Goal: Transaction & Acquisition: Purchase product/service

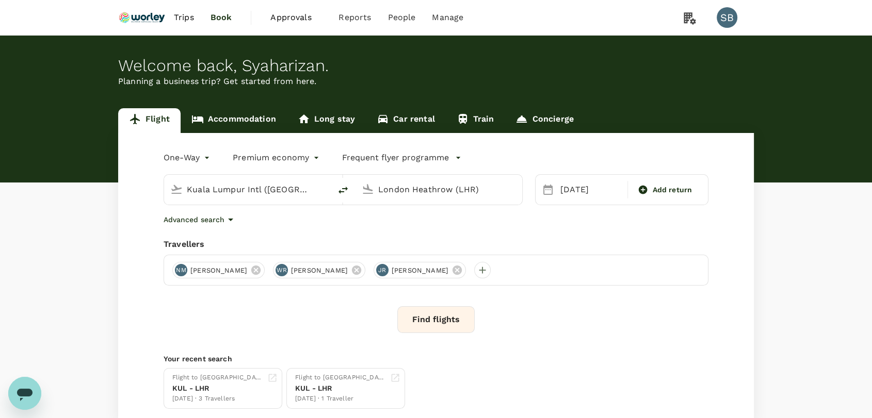
click at [419, 323] on button "Find flights" at bounding box center [435, 319] width 77 height 27
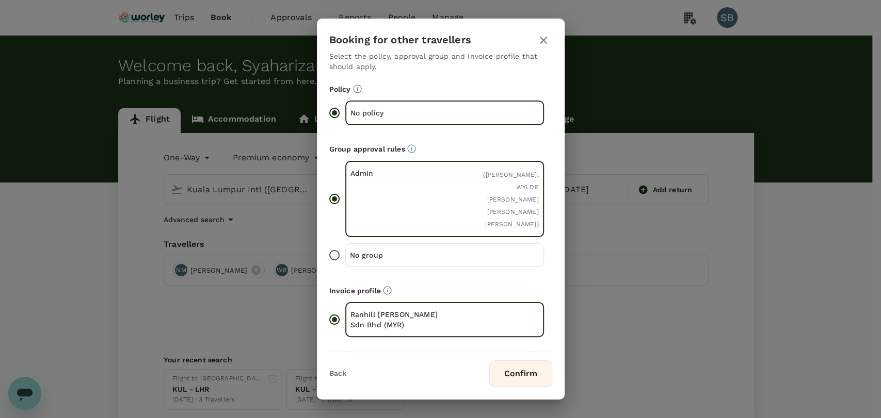
click at [524, 373] on button "Confirm" at bounding box center [520, 374] width 63 height 27
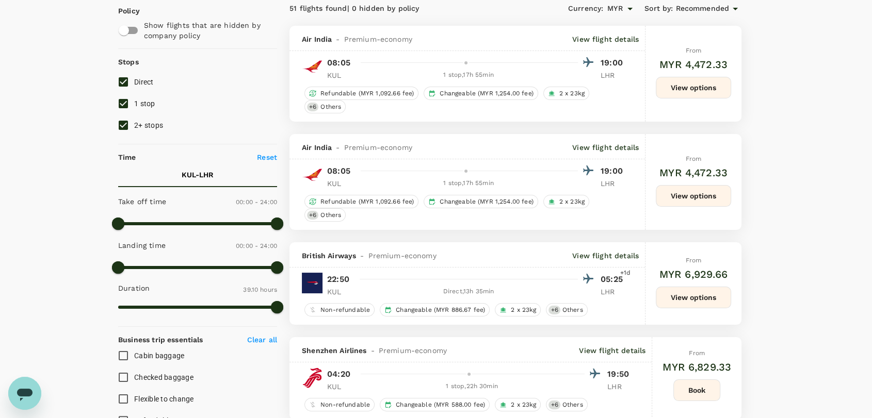
scroll to position [115, 0]
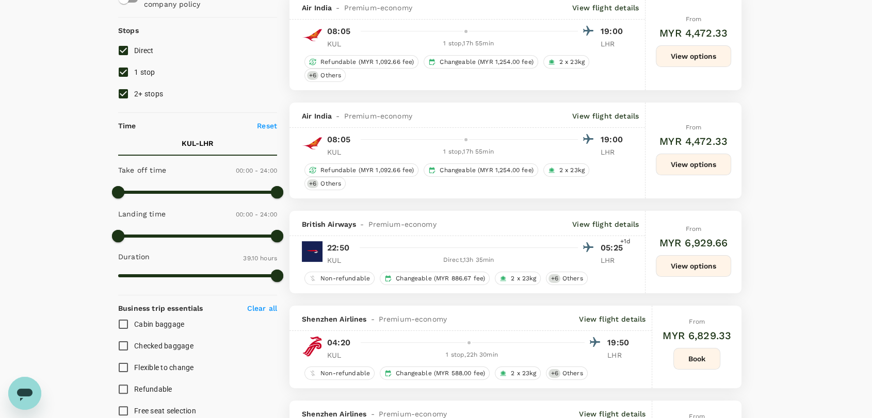
click at [679, 265] on button "View options" at bounding box center [693, 266] width 75 height 22
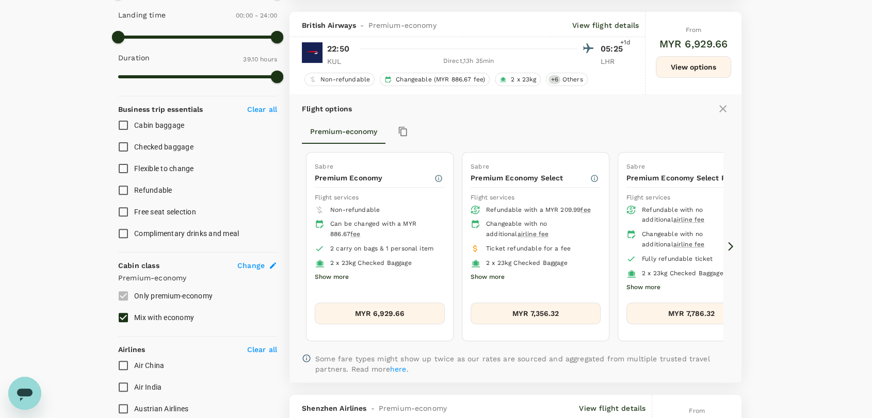
scroll to position [325, 0]
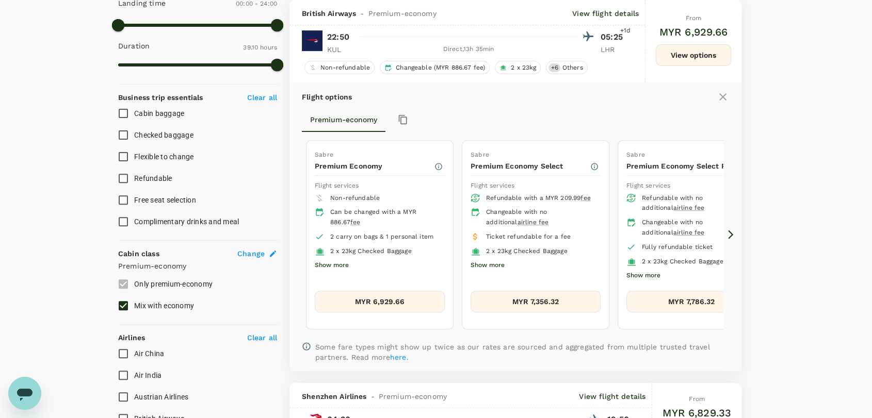
click at [406, 298] on button "MYR 6,929.66" at bounding box center [380, 302] width 130 height 22
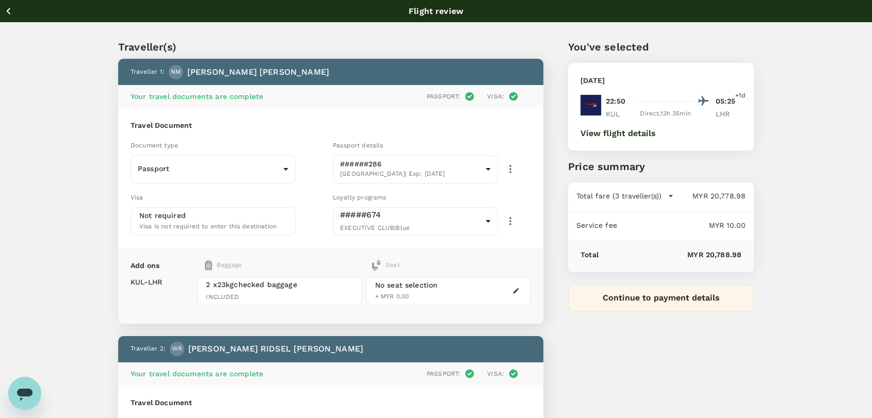
click at [515, 287] on icon "button" at bounding box center [515, 290] width 7 height 7
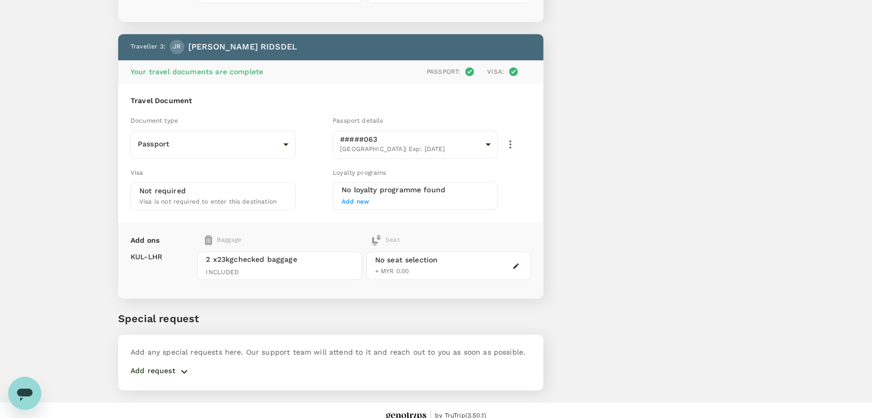
scroll to position [585, 0]
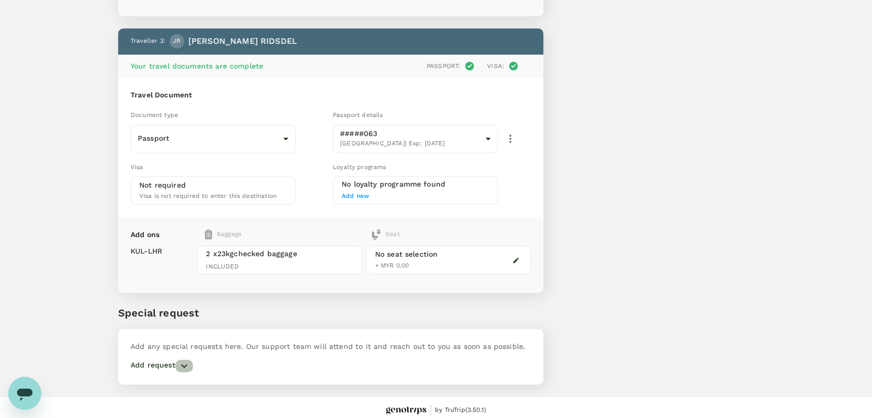
click at [178, 364] on icon "button" at bounding box center [184, 366] width 12 height 12
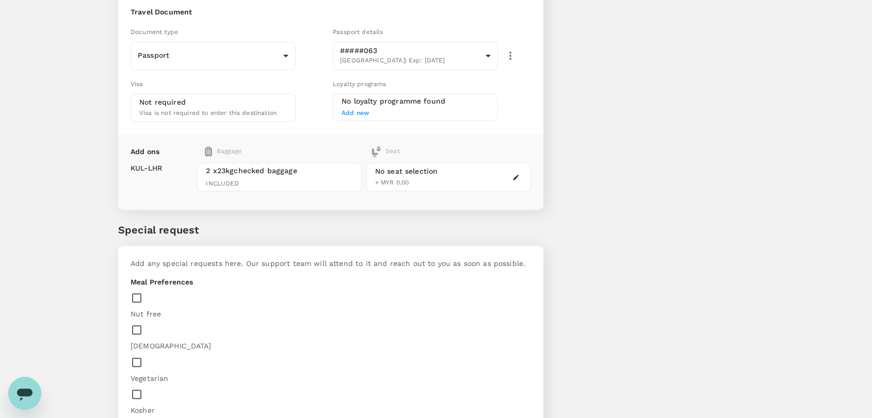
scroll to position [750, 0]
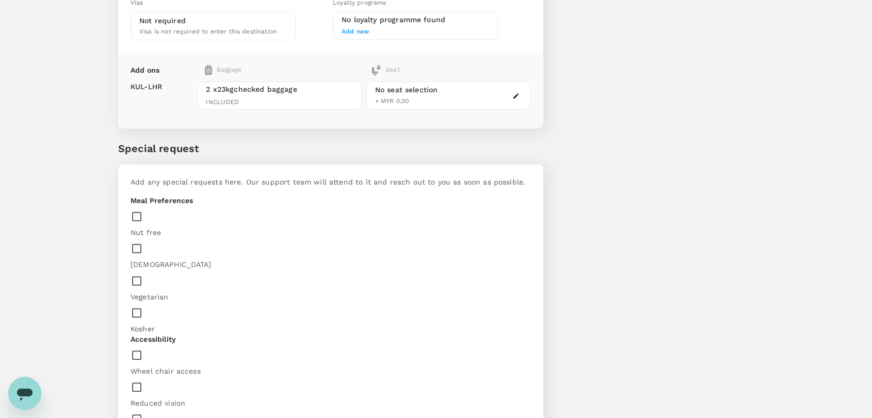
drag, startPoint x: 188, startPoint y: 313, endPoint x: 188, endPoint y: 303, distance: 9.3
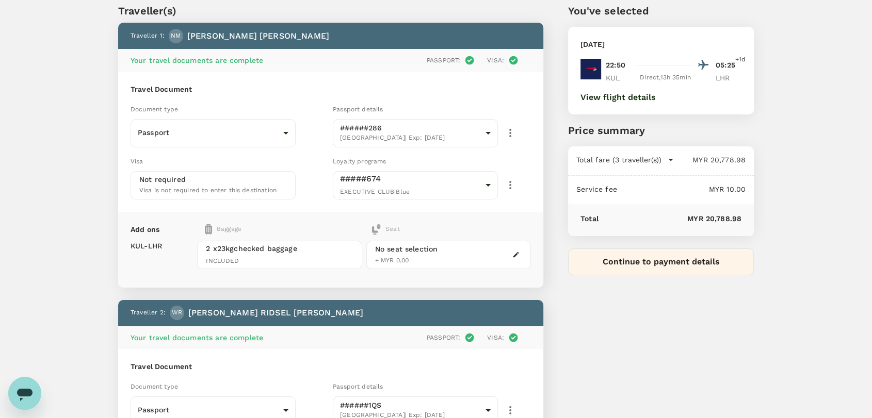
scroll to position [0, 0]
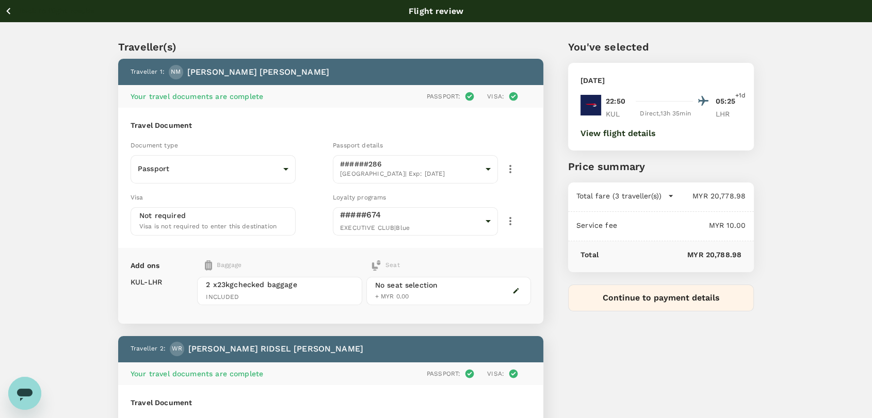
type textarea "Please arrange seating in one row - middle row for all traveler"
click at [645, 298] on button "Continue to payment details" at bounding box center [661, 298] width 186 height 27
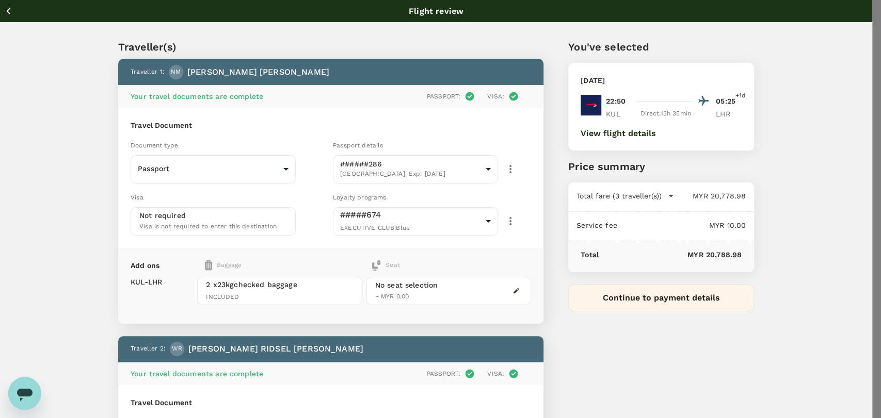
type input "9f734e1c-7c64-4d57-9351-fcdd23c027f8"
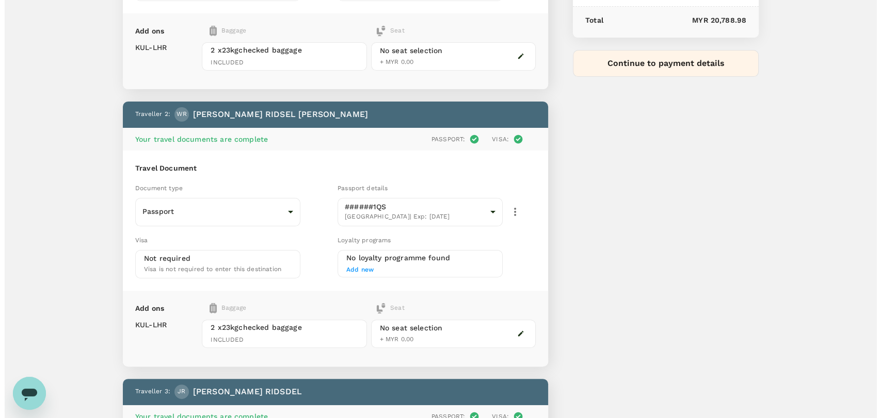
scroll to position [234, 0]
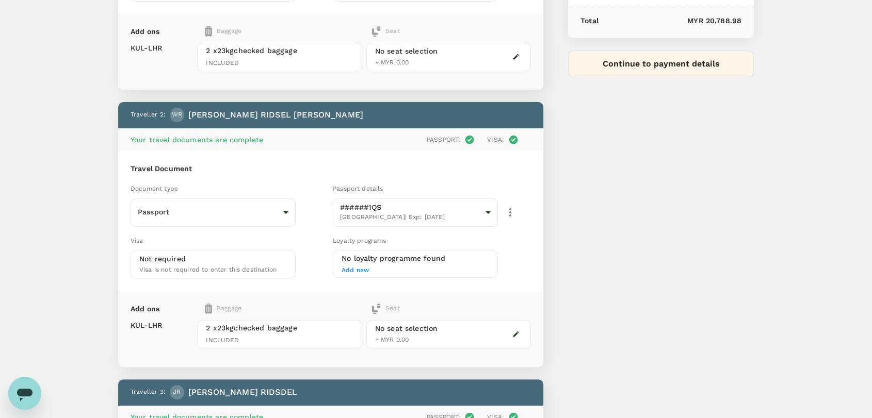
click at [512, 208] on icon "button" at bounding box center [510, 212] width 12 height 12
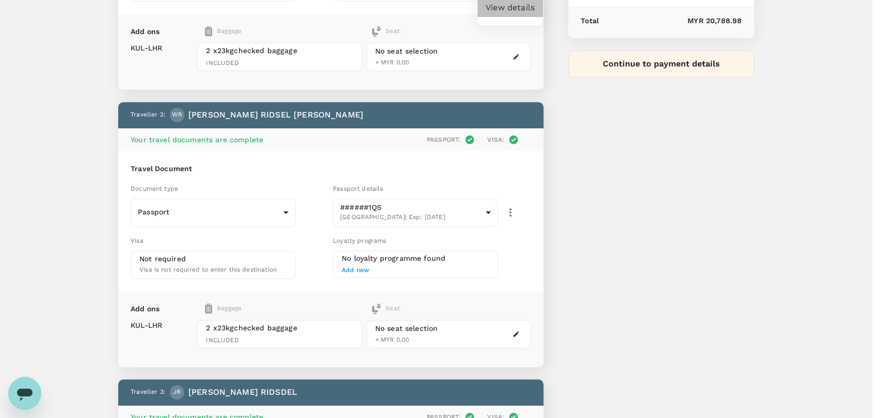
click at [514, 17] on li "View details" at bounding box center [510, 7] width 66 height 19
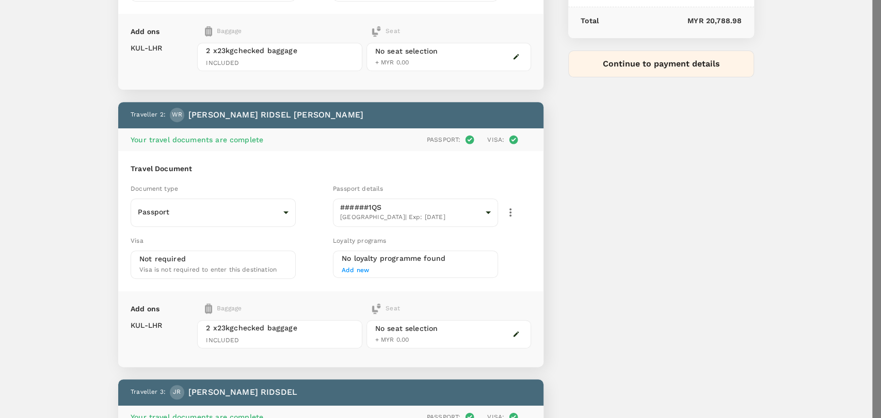
type input "[DATE]"
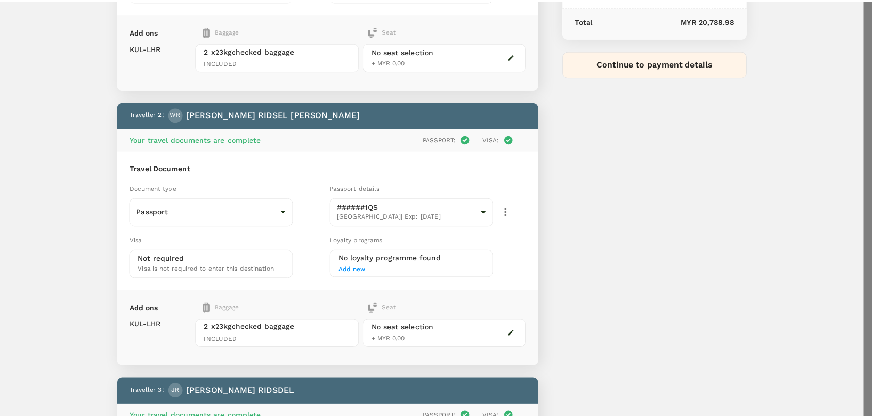
scroll to position [15, 0]
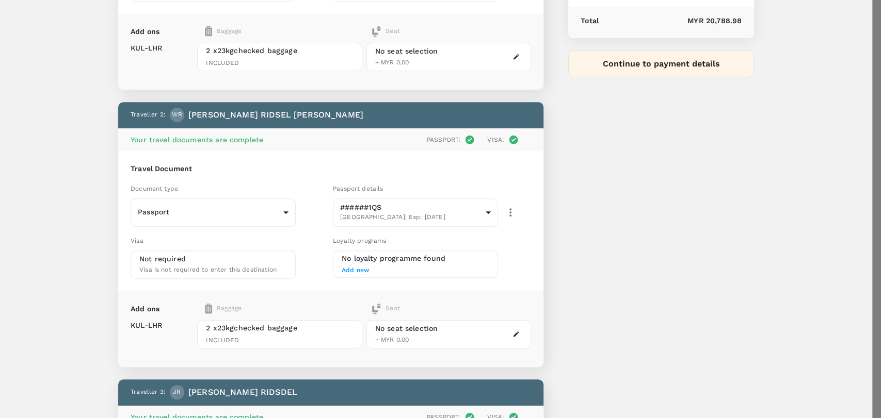
click at [567, 159] on div at bounding box center [440, 209] width 881 height 418
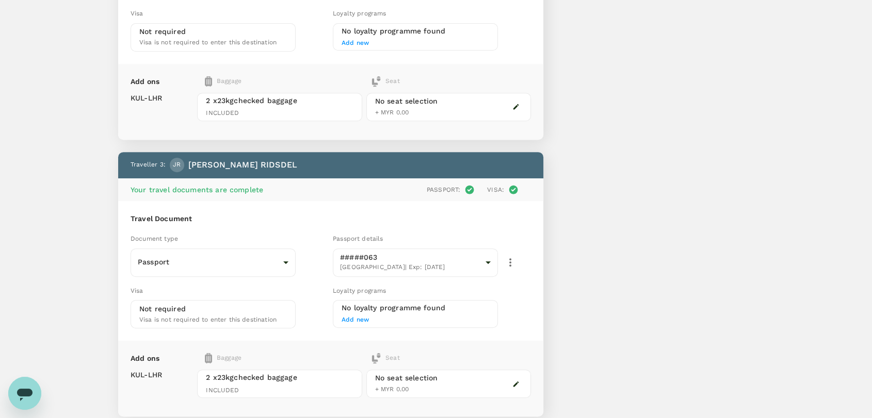
scroll to position [463, 0]
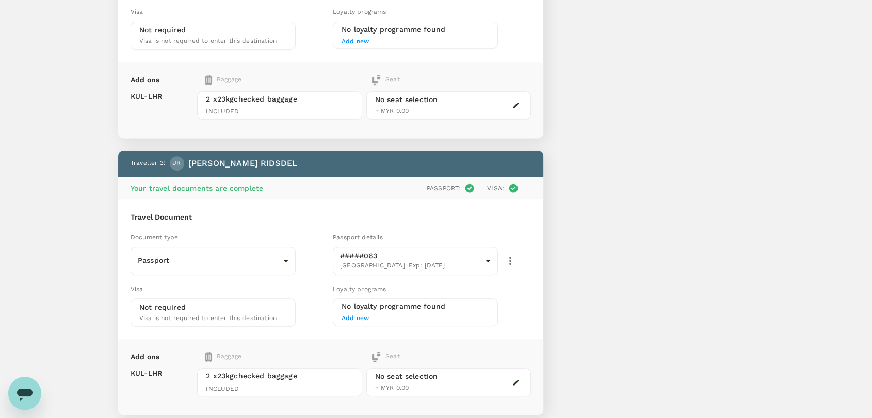
click at [26, 398] on icon "Open messaging window" at bounding box center [24, 393] width 19 height 19
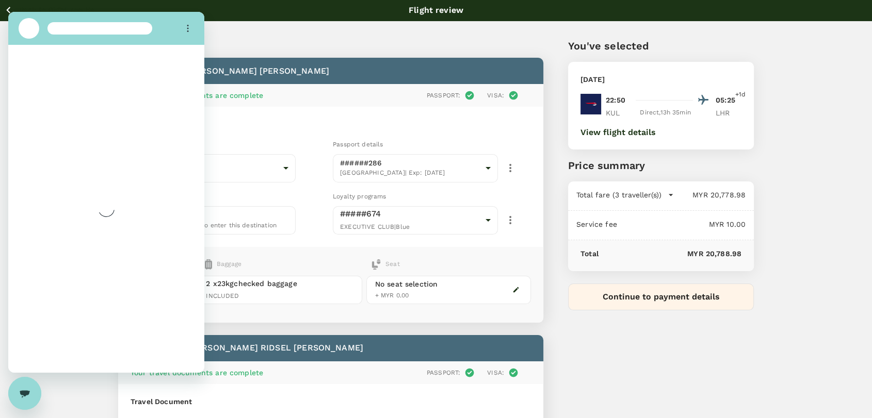
scroll to position [0, 0]
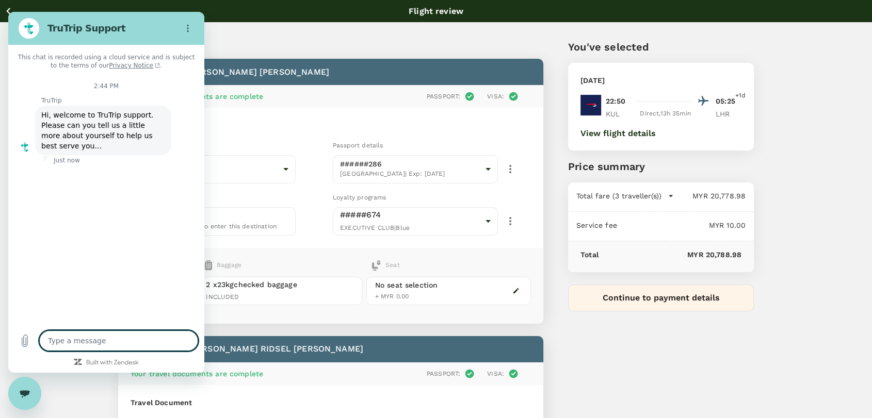
type textarea "x"
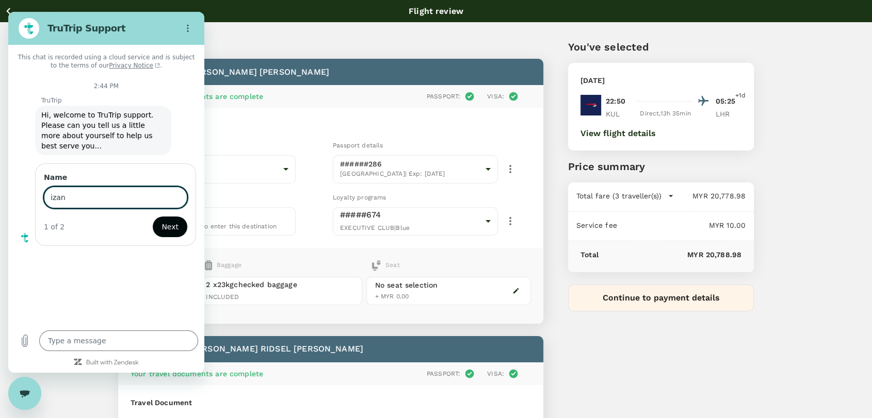
type input "izan"
click at [168, 221] on span "Next" at bounding box center [169, 227] width 17 height 12
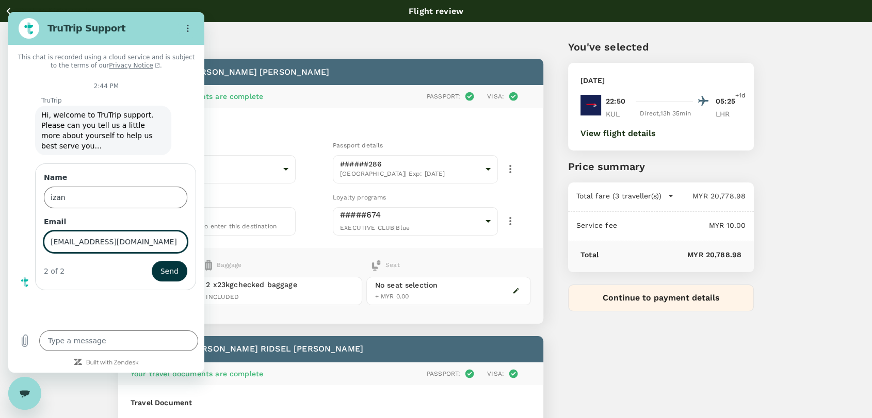
click at [62, 231] on input "[EMAIL_ADDRESS][DOMAIN_NAME]" at bounding box center [115, 242] width 143 height 22
type input "[EMAIL_ADDRESS][DOMAIN_NAME]"
click at [175, 265] on span "Send" at bounding box center [169, 271] width 18 height 12
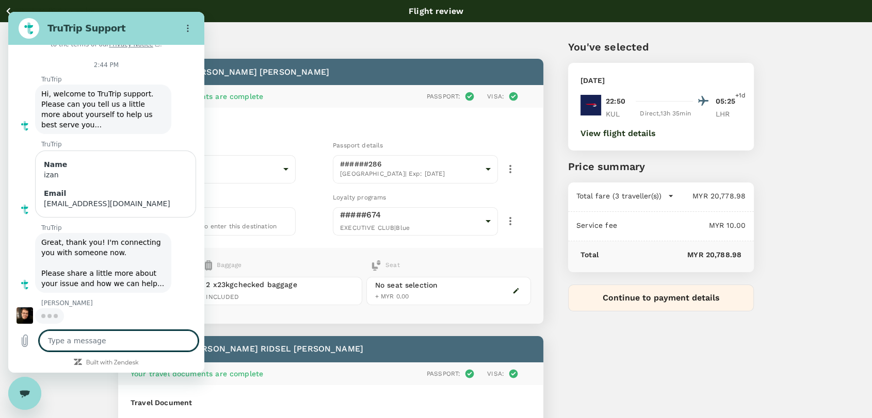
scroll to position [21, 0]
type textarea "x"
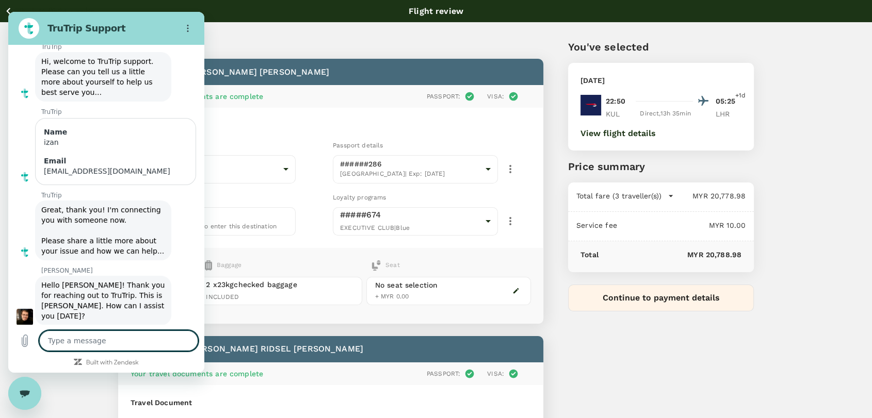
scroll to position [56, 0]
click at [137, 345] on textarea at bounding box center [118, 341] width 159 height 21
type textarea "h"
type textarea "x"
type textarea "ha"
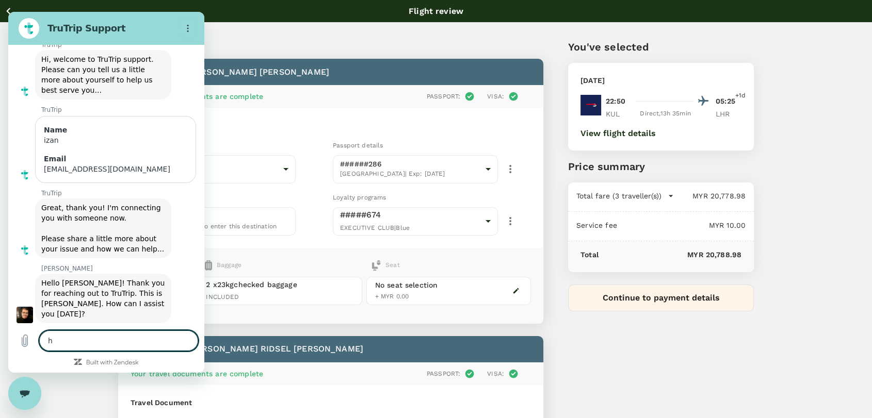
type textarea "x"
type textarea "hai"
type textarea "x"
type textarea "hai"
type textarea "x"
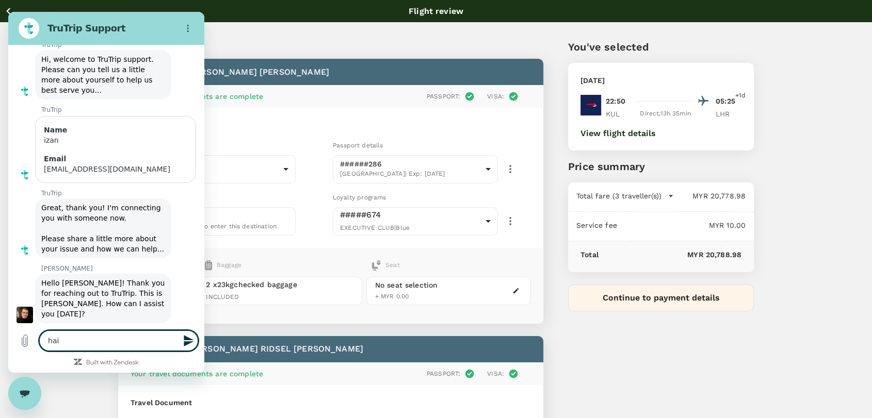
type textarea "hai"
type textarea "x"
type textarea "ha"
type textarea "x"
type textarea "h"
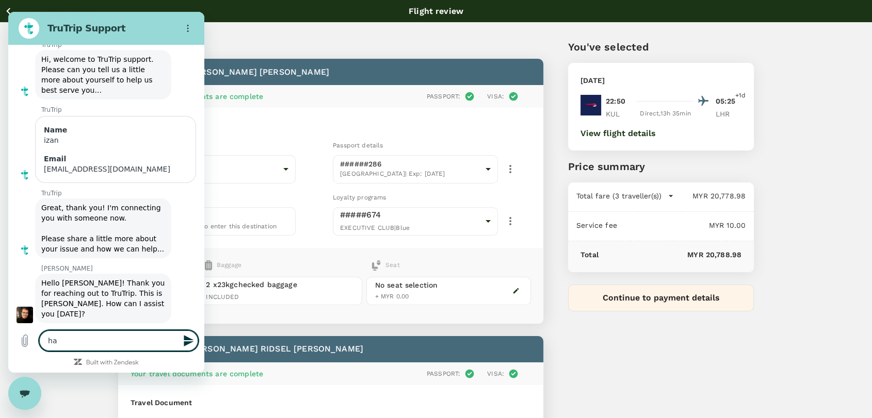
type textarea "x"
type textarea "H"
type textarea "x"
type textarea "Ha"
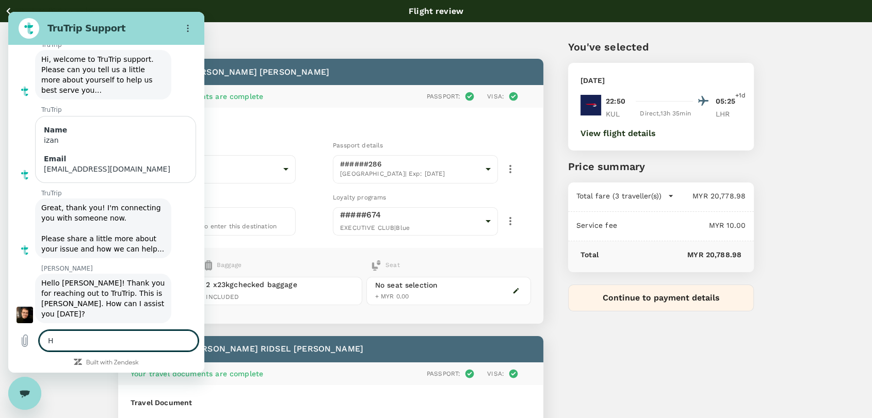
type textarea "x"
type textarea "Hai"
type textarea "x"
type textarea "Hai"
type textarea "x"
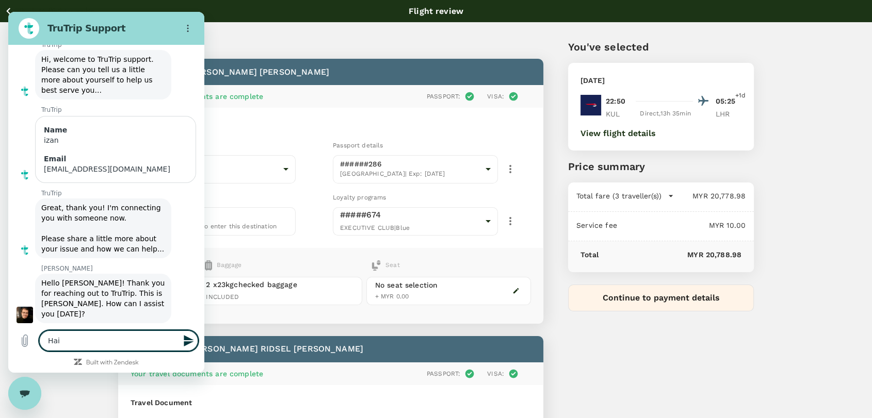
type textarea "Hai y"
type textarea "x"
type textarea "Hai yo"
type textarea "x"
type textarea "Hai you"
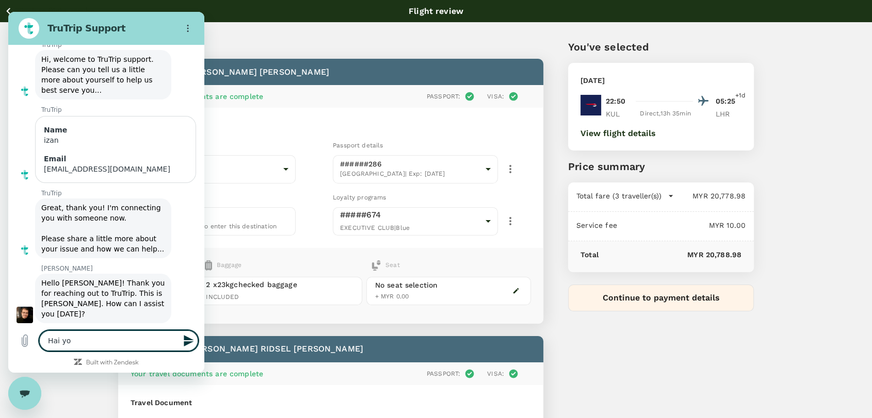
type textarea "x"
type textarea "Hai yo"
type textarea "x"
type textarea "Hai y"
type textarea "x"
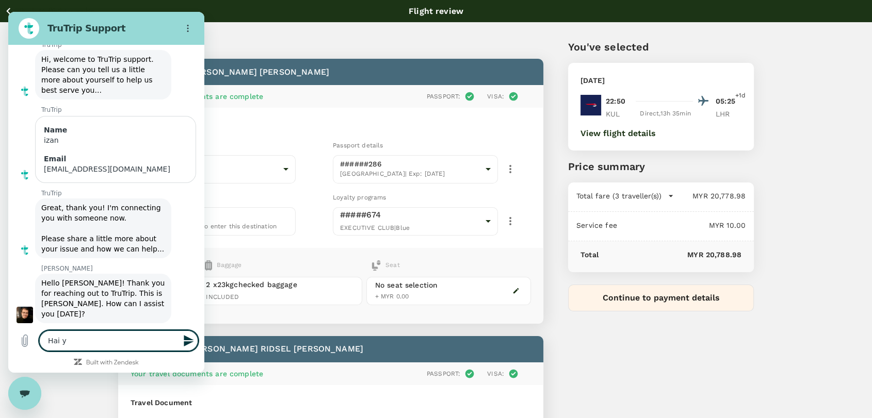
type textarea "Hai"
type textarea "x"
type textarea "Hai Y"
type textarea "x"
type textarea "Hai Yo"
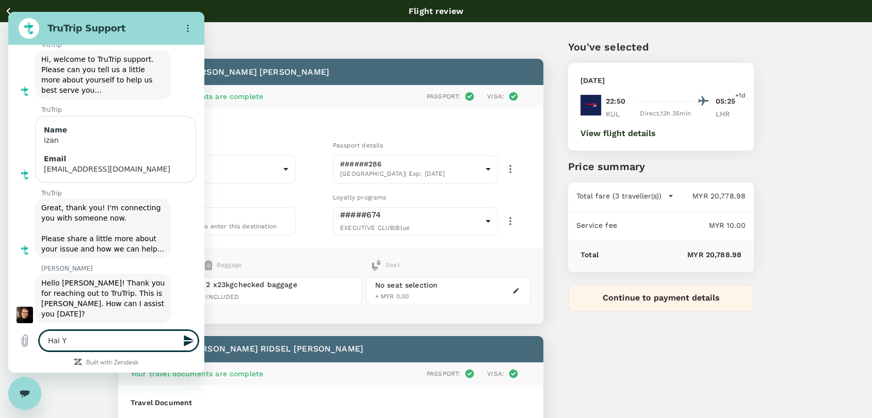
type textarea "x"
type textarea "Hai You"
type textarea "x"
type textarea "Hai Yous"
type textarea "x"
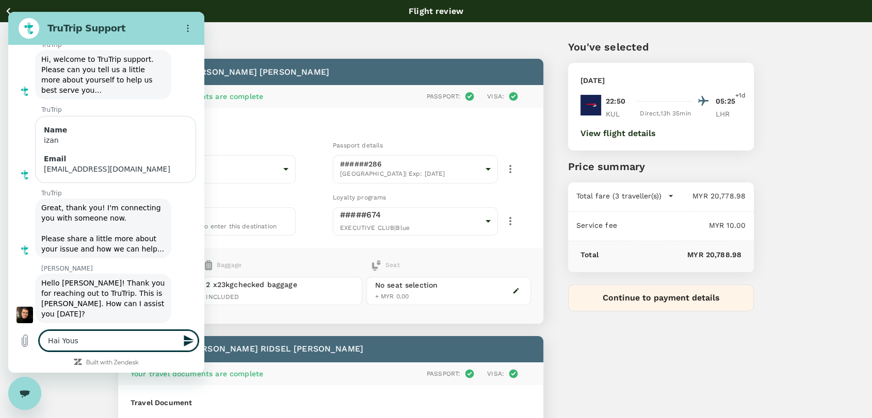
type textarea "Hai Youss"
type textarea "x"
type textarea "[PERSON_NAME]"
type textarea "x"
type textarea "[PERSON_NAME]"
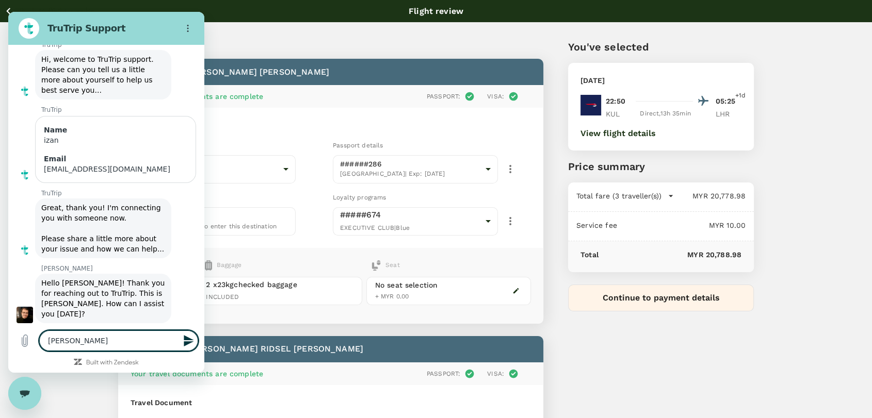
type textarea "x"
type textarea "[PERSON_NAME]."
type textarea "x"
type textarea "[PERSON_NAME].."
type textarea "x"
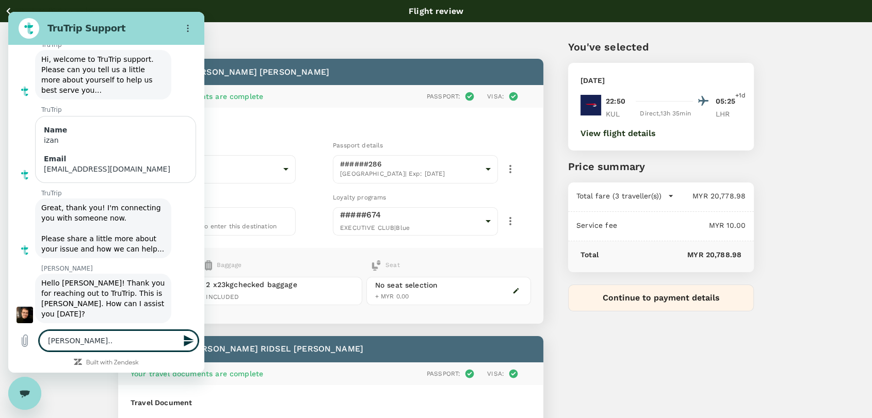
type textarea "[PERSON_NAME]..."
type textarea "x"
type textarea "[PERSON_NAME]...i"
type textarea "x"
type textarea "[PERSON_NAME]...i'"
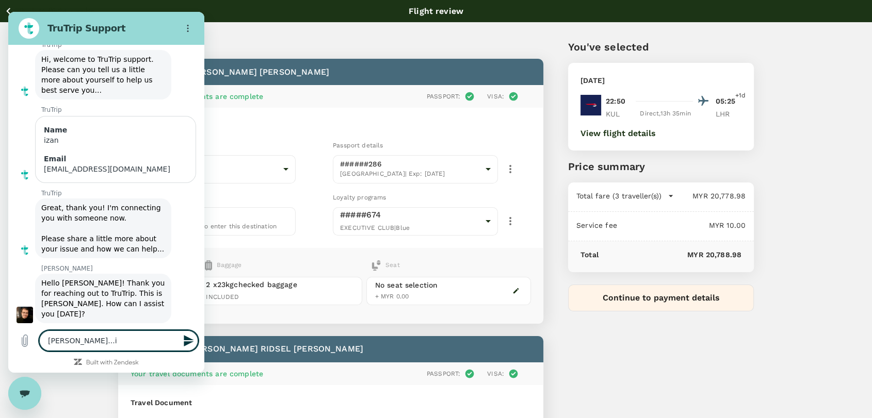
type textarea "x"
type textarea "[PERSON_NAME]...i'm"
type textarea "x"
type textarea "[PERSON_NAME]...i'm"
type textarea "x"
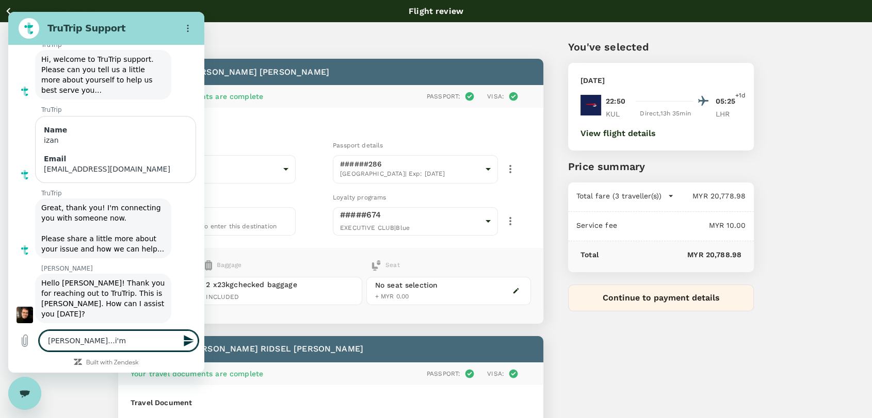
type textarea "[PERSON_NAME]...i'm"
type textarea "x"
type textarea "[PERSON_NAME]...i'm"
type textarea "x"
type textarea "[PERSON_NAME]...i'm i"
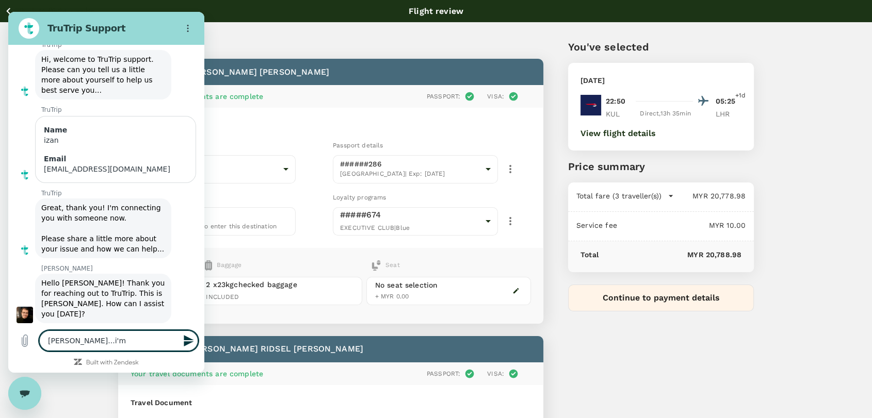
type textarea "x"
type textarea "[PERSON_NAME]...i'm in"
type textarea "x"
type textarea "[PERSON_NAME]...i'm int"
type textarea "x"
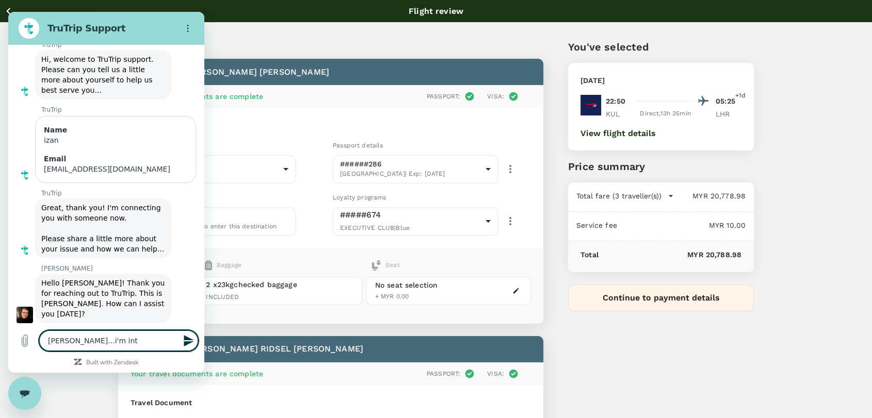
type textarea "[PERSON_NAME]...i'm inth"
type textarea "x"
type textarea "[PERSON_NAME]...i'm inthe"
type textarea "x"
type textarea "[PERSON_NAME]...i'm inthe"
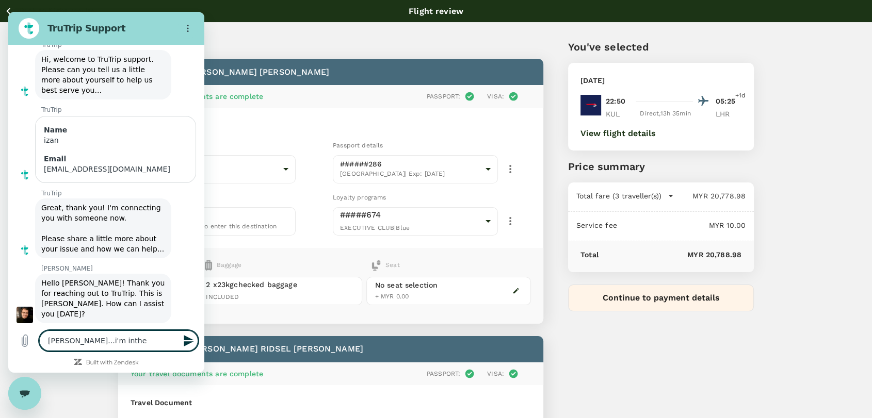
type textarea "x"
type textarea "[PERSON_NAME]...i'm inthe"
type textarea "x"
type textarea "[PERSON_NAME]...i'm inth"
type textarea "x"
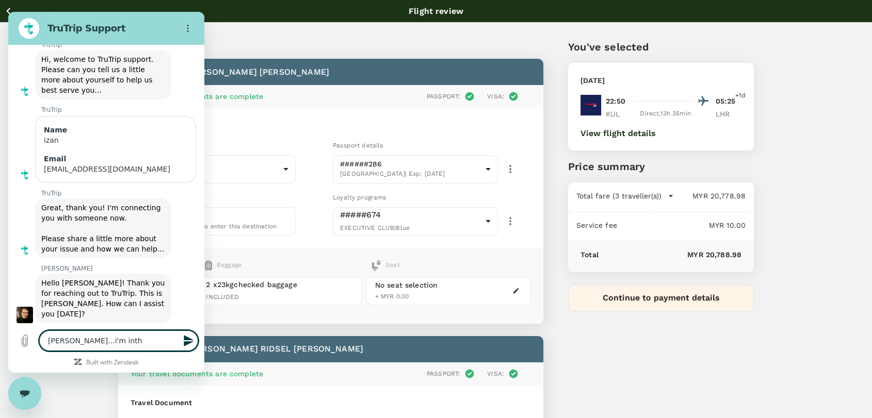
type textarea "[PERSON_NAME]...i'm int"
type textarea "x"
type textarea "[PERSON_NAME]...i'm in"
type textarea "x"
type textarea "[PERSON_NAME]...i'm in"
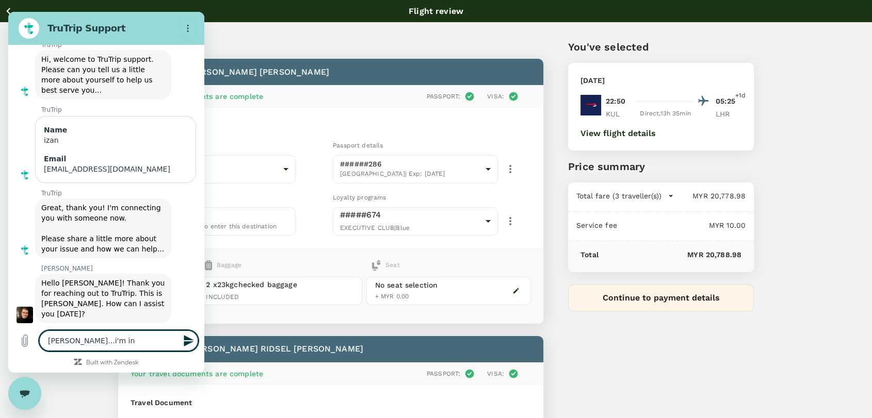
type textarea "x"
type textarea "[PERSON_NAME]...i'm in y"
type textarea "x"
type textarea "[PERSON_NAME]...i'm in"
type textarea "x"
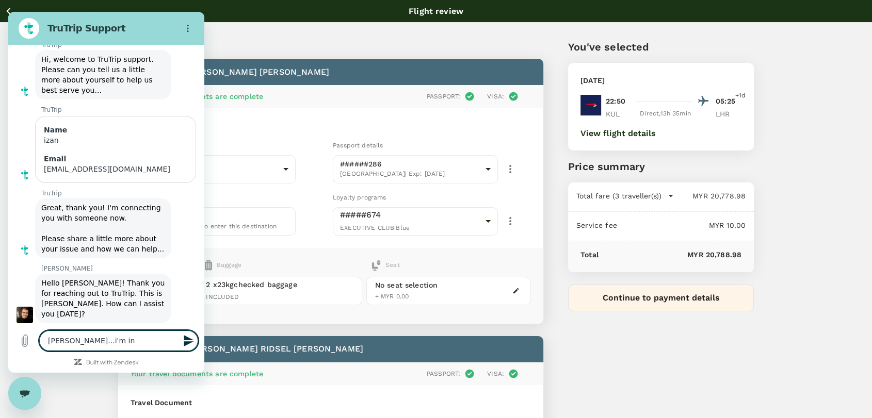
type textarea "[PERSON_NAME]...i'm in t"
type textarea "x"
type textarea "[PERSON_NAME]...i'm in th"
type textarea "x"
type textarea "[PERSON_NAME]...i'm in the"
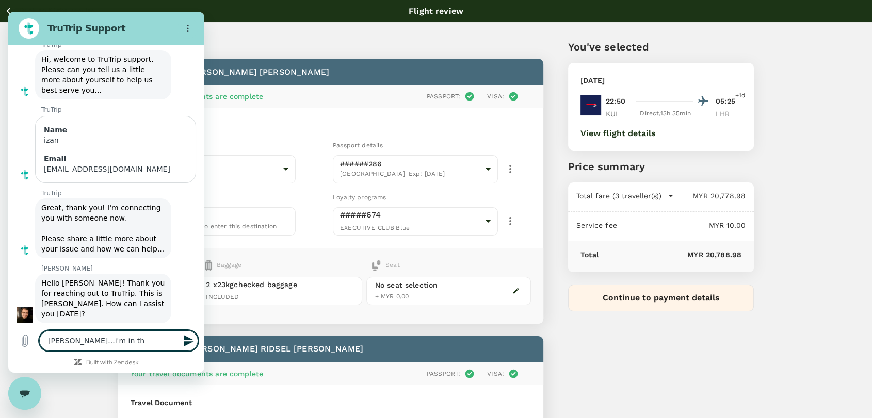
type textarea "x"
type textarea "[PERSON_NAME]...i'm in the"
type textarea "x"
type textarea "[PERSON_NAME]...i'm in the"
type textarea "x"
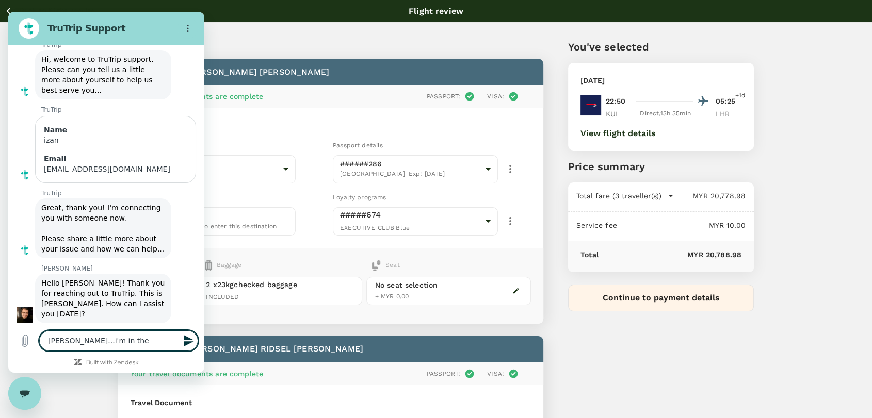
type textarea "[PERSON_NAME]...i'm in the i"
type textarea "x"
type textarea "[PERSON_NAME]...i'm in the id"
type textarea "x"
type textarea "[PERSON_NAME]...i'm in the idd"
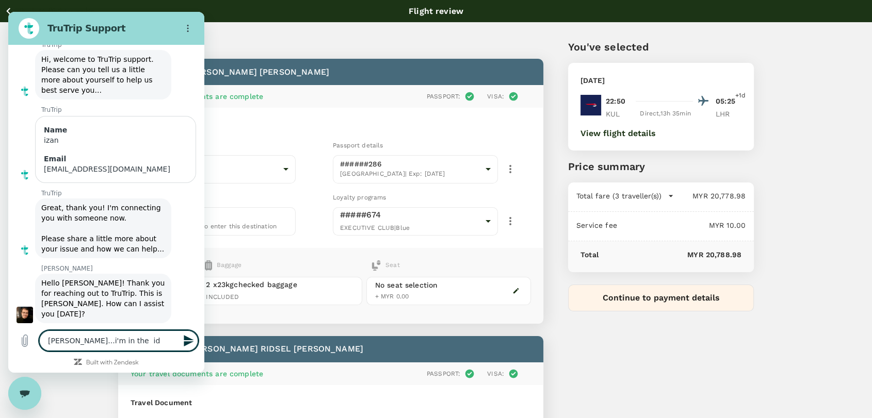
type textarea "x"
type textarea "[PERSON_NAME]...i'm in the iddl"
type textarea "x"
type textarea "[PERSON_NAME]...i'm in the iddle"
type textarea "x"
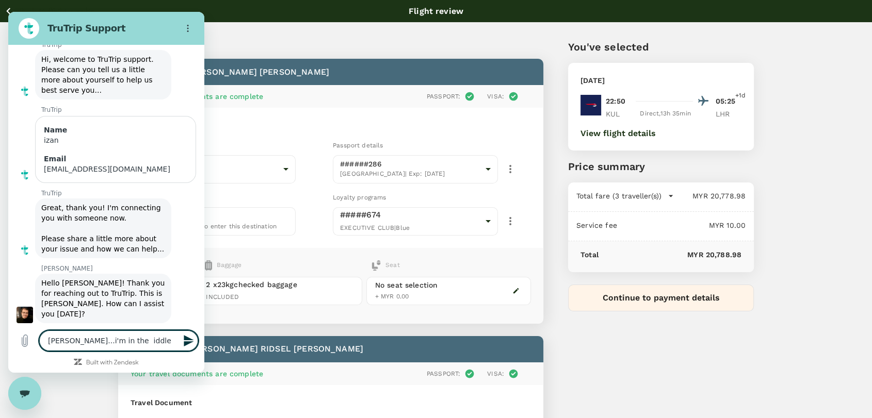
type textarea "[PERSON_NAME]...i'm in the iddle"
type textarea "x"
type textarea "[PERSON_NAME]...i'm in the iddle"
type textarea "x"
type textarea "[PERSON_NAME]...i'm in the iddl"
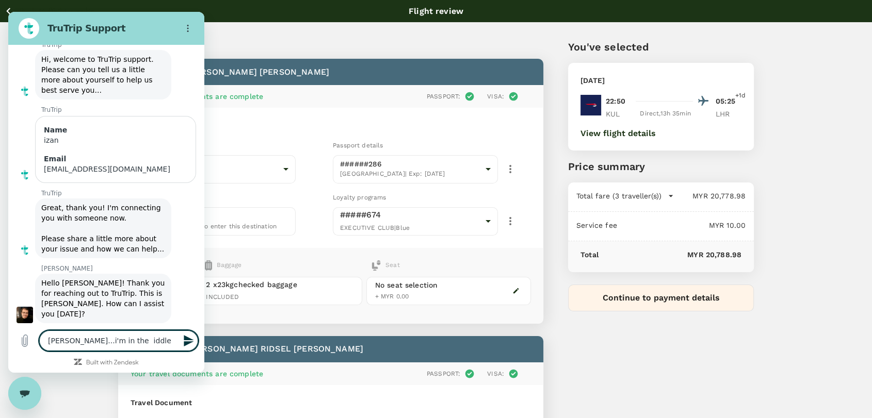
type textarea "x"
type textarea "[PERSON_NAME]...i'm in the idd"
type textarea "x"
type textarea "[PERSON_NAME]...i'm in the id"
type textarea "x"
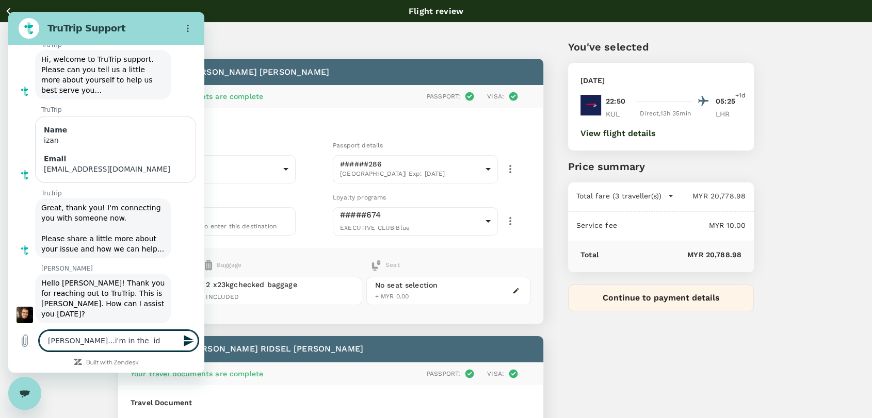
type textarea "[PERSON_NAME]...i'm in the i"
type textarea "x"
type textarea "[PERSON_NAME]...i'm in the"
type textarea "x"
type textarea "[PERSON_NAME]...i'm in the m"
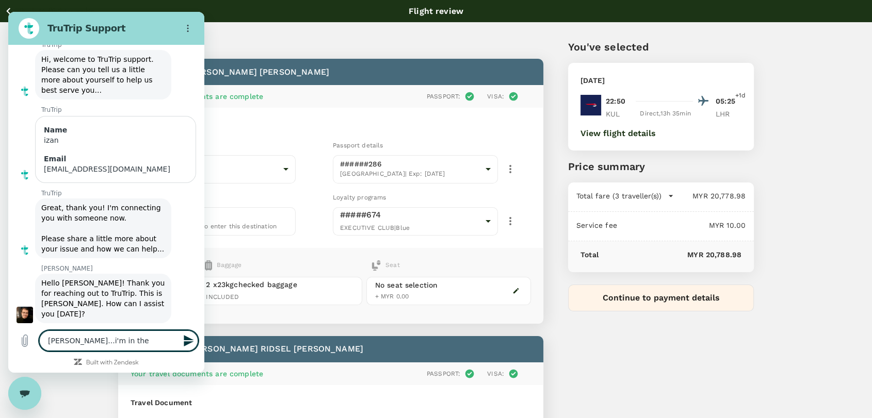
type textarea "x"
type textarea "[PERSON_NAME]...i'm in the mi"
type textarea "x"
type textarea "[PERSON_NAME]...i'm in the mid"
type textarea "x"
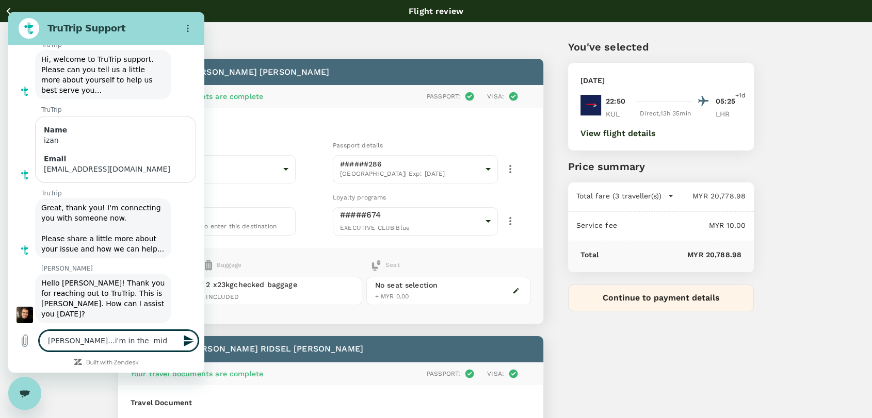
type textarea "[PERSON_NAME]...i'm in the midd"
type textarea "x"
type textarea "[PERSON_NAME]...i'm in the middl"
type textarea "x"
type textarea "[PERSON_NAME]...i'm in the middle"
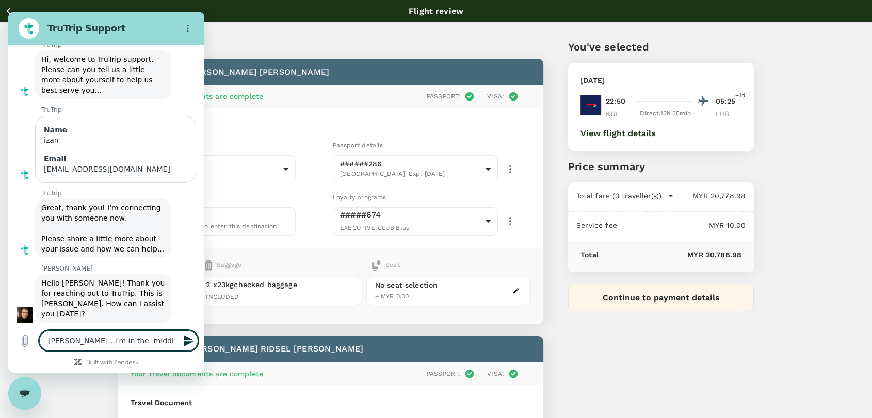
type textarea "x"
type textarea "[PERSON_NAME]...i'm in the middle"
type textarea "x"
type textarea "[PERSON_NAME]...i'm in the middle d"
type textarea "x"
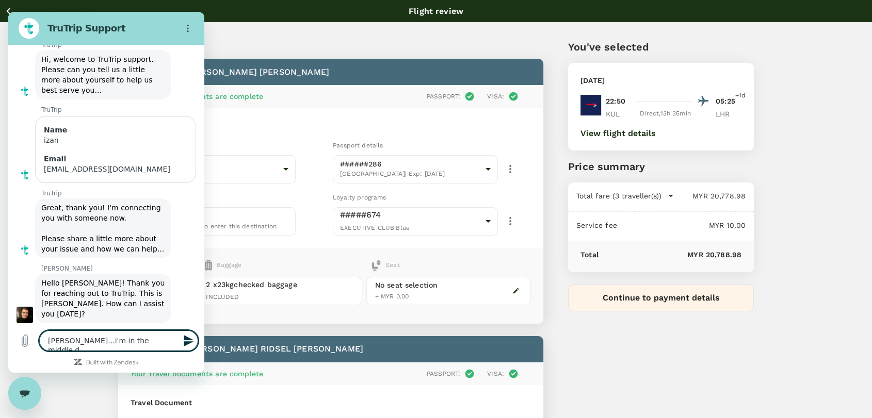
type textarea "[PERSON_NAME]...i'm in the [GEOGRAPHIC_DATA]"
type textarea "x"
type textarea "[PERSON_NAME]...i'm in the middle d"
type textarea "x"
type textarea "[PERSON_NAME]...i'm in the middle"
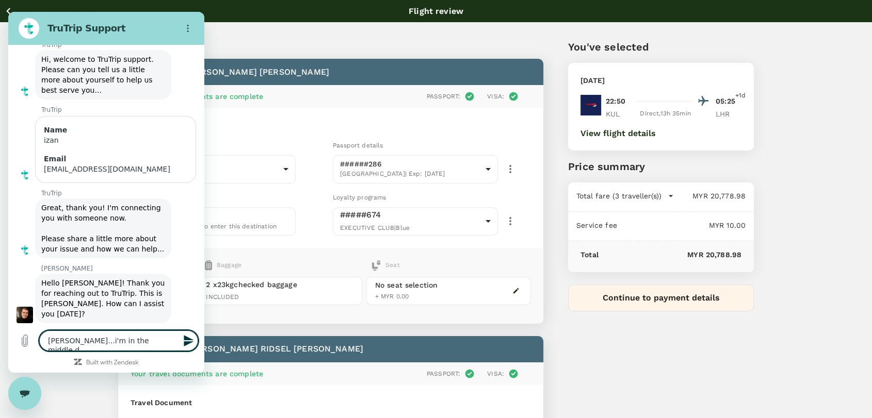
type textarea "x"
type textarea "[PERSON_NAME]...i'm in the middle b"
type textarea "x"
type textarea "[PERSON_NAME]...i'm in the middle bo"
type textarea "x"
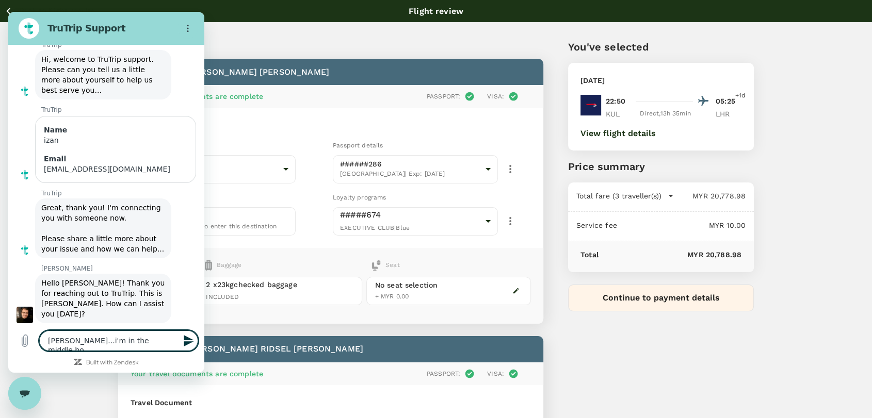
type textarea "[PERSON_NAME]...i'm in the middle boo"
type textarea "x"
type textarea "[PERSON_NAME]...i'm in the middle book"
type textarea "x"
type textarea "[PERSON_NAME]...i'm in the middle booke"
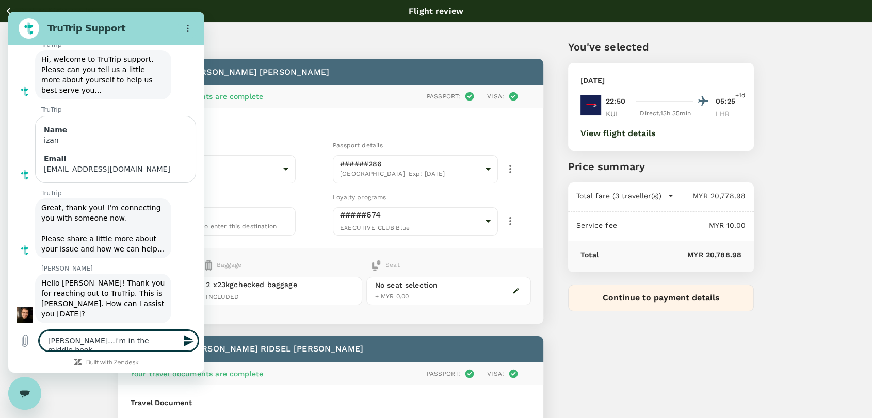
type textarea "x"
type textarea "[PERSON_NAME]...i'm in the middle booked"
type textarea "x"
type textarea "[PERSON_NAME]...i'm in the middle booked"
type textarea "x"
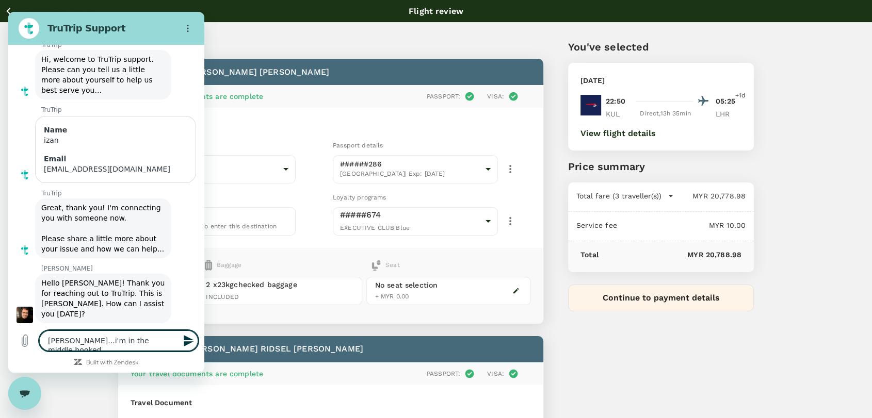
type textarea "[PERSON_NAME]...i'm in the middle booked f"
type textarea "x"
type textarea "[PERSON_NAME]...i'm in the middle booked fo"
type textarea "x"
type textarea "[PERSON_NAME]...i'm in the middle booked for"
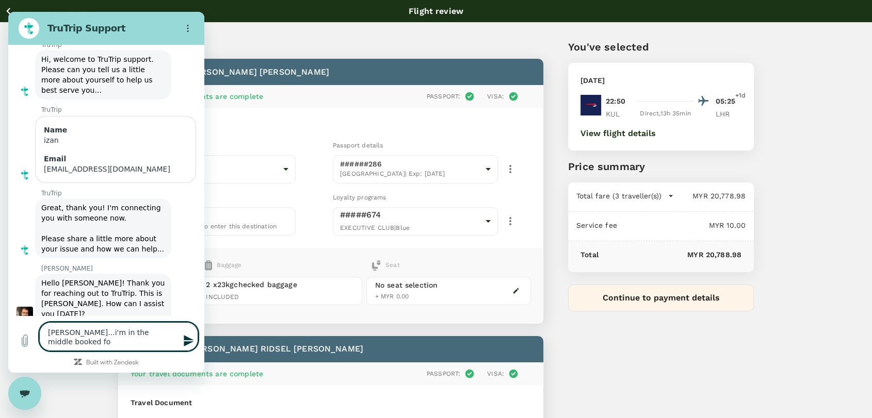
type textarea "x"
type textarea "[PERSON_NAME]...i'm in the middle booked for"
type textarea "x"
type textarea "[PERSON_NAME]...i'm in the middle booked for"
type textarea "x"
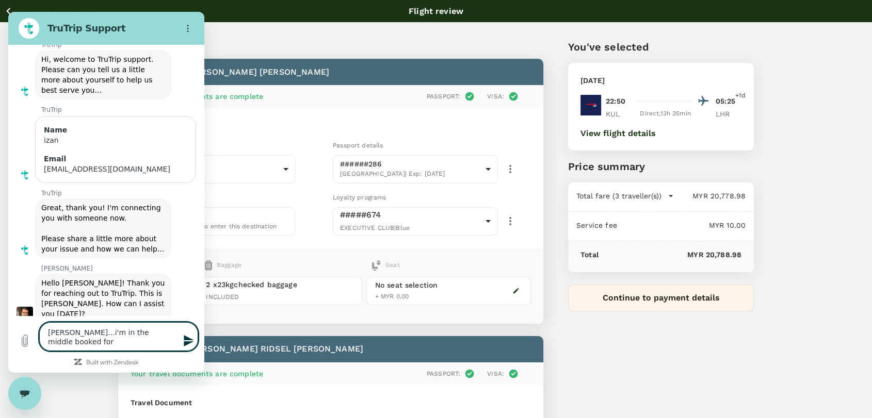
type textarea "[PERSON_NAME]...i'm in the middle booked fo"
type textarea "x"
type textarea "[PERSON_NAME]...i'm in the middle booked f"
type textarea "x"
type textarea "[PERSON_NAME]...i'm in the middle booked"
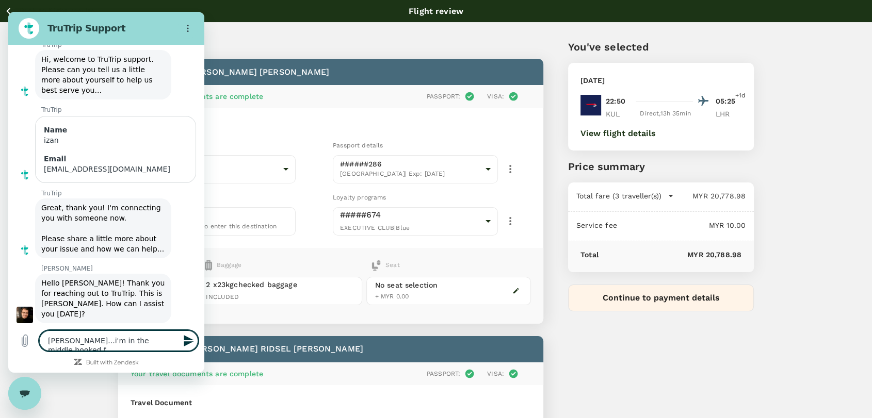
type textarea "x"
type textarea "[PERSON_NAME]...i'm in the middle booked f"
type textarea "x"
type textarea "[PERSON_NAME]...i'm in the middle booked fl"
type textarea "x"
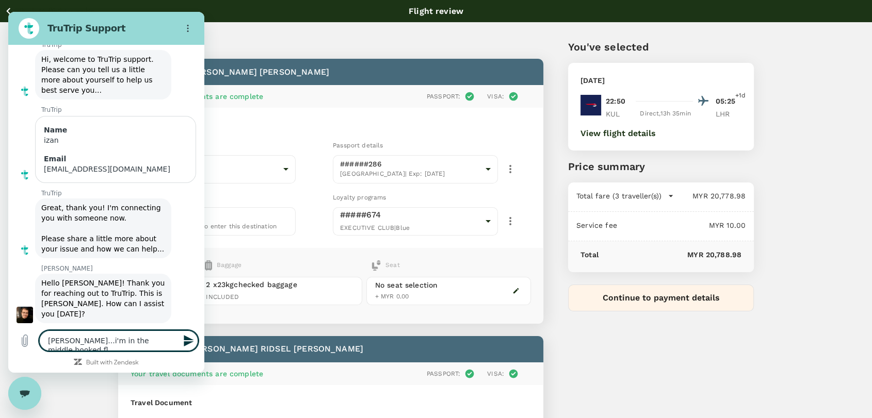
type textarea "[PERSON_NAME]...i'm in the middle booked fli"
type textarea "x"
type textarea "[PERSON_NAME]...i'm in the middle booked flihg"
type textarea "x"
type textarea "[PERSON_NAME]...i'm in the middle booked flihgh"
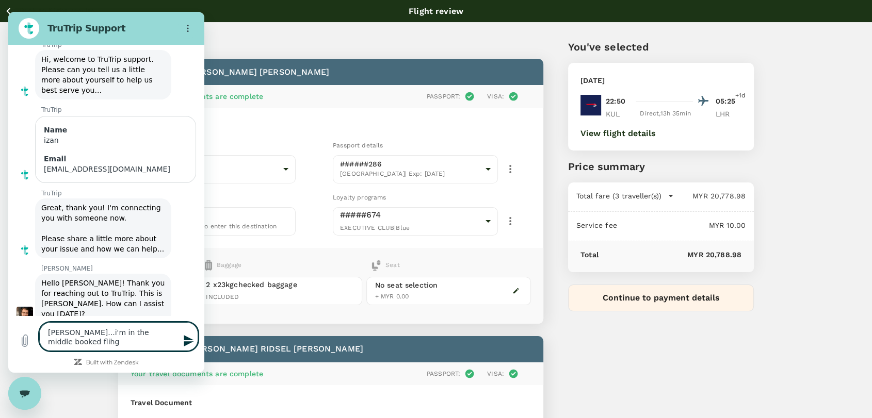
type textarea "x"
type textarea "[PERSON_NAME]...i'm in the middle booked flihg"
click at [155, 333] on textarea "[PERSON_NAME]...i'm in the middle booked flight for [GEOGRAPHIC_DATA] with by […" at bounding box center [118, 332] width 159 height 38
click at [157, 333] on textarea "[PERSON_NAME]...i'm in the middle booked flight for [GEOGRAPHIC_DATA] with by B…" at bounding box center [118, 332] width 159 height 38
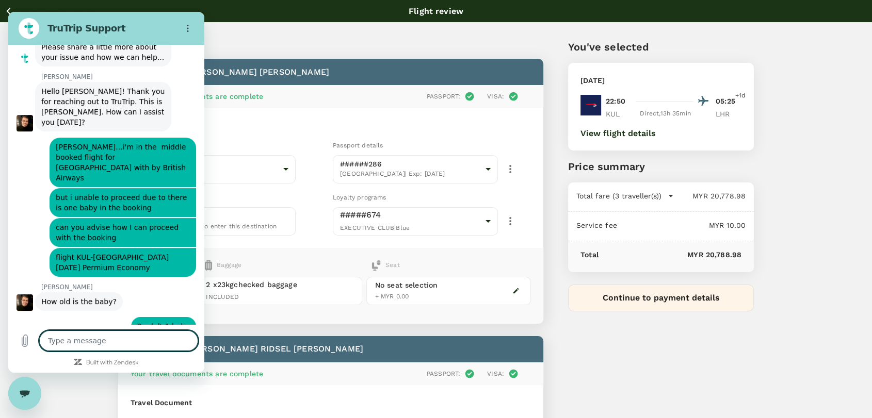
scroll to position [250, 0]
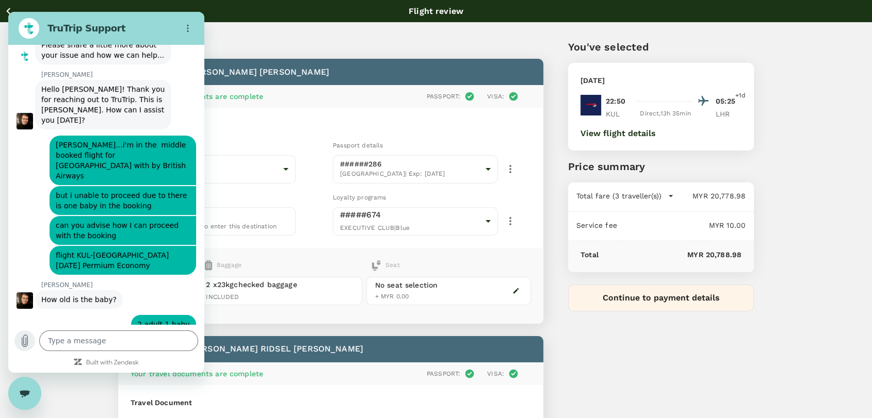
click at [28, 340] on icon "Upload file" at bounding box center [25, 341] width 12 height 12
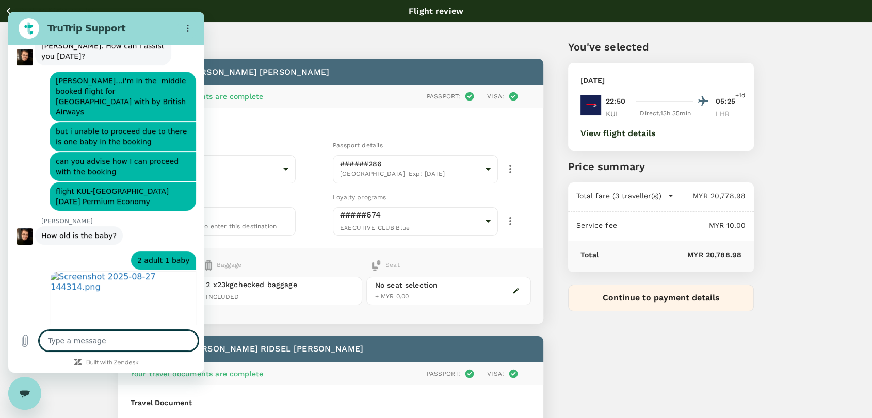
scroll to position [326, 0]
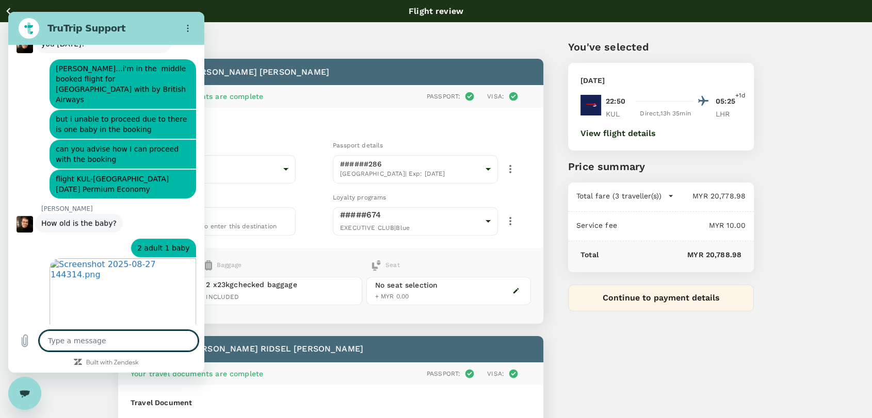
click at [157, 340] on textarea at bounding box center [118, 341] width 159 height 21
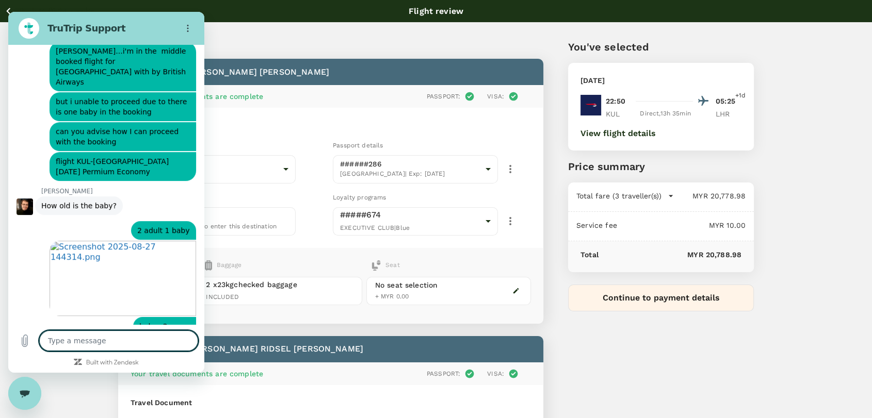
scroll to position [346, 0]
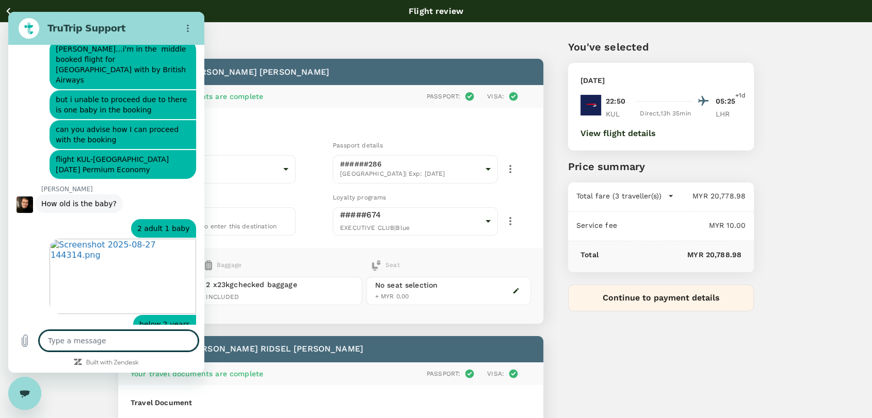
click at [127, 337] on textarea at bounding box center [118, 341] width 159 height 21
click at [30, 397] on div "Close messaging window" at bounding box center [24, 393] width 31 height 31
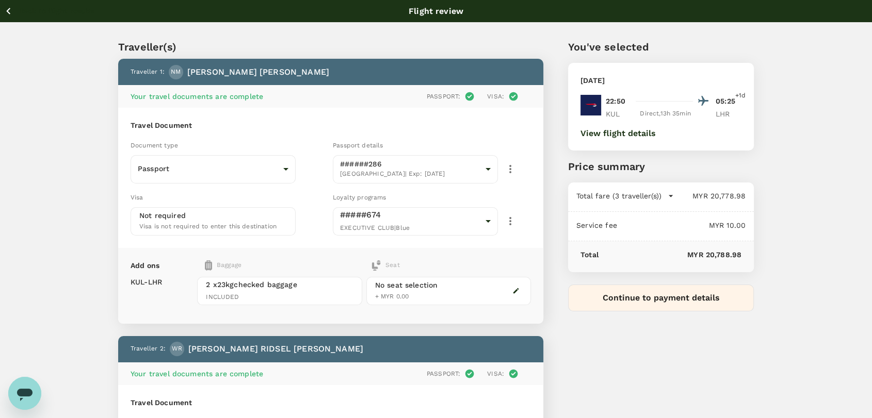
click at [29, 390] on icon "Open messaging window" at bounding box center [24, 395] width 15 height 12
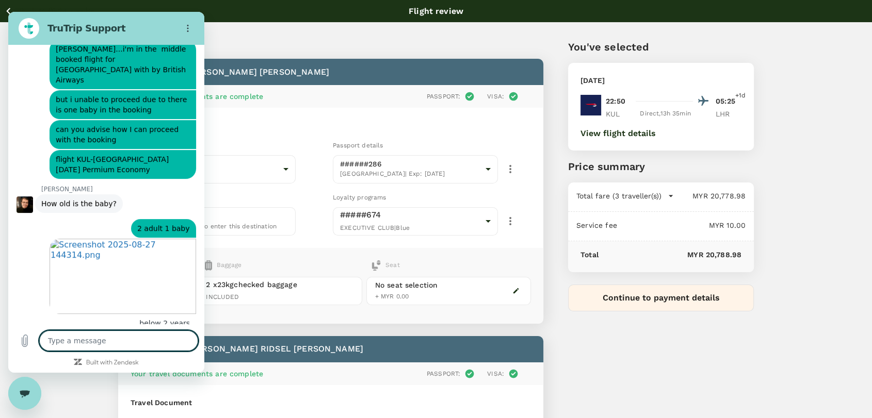
click at [29, 390] on icon "Close messaging window" at bounding box center [25, 393] width 11 height 7
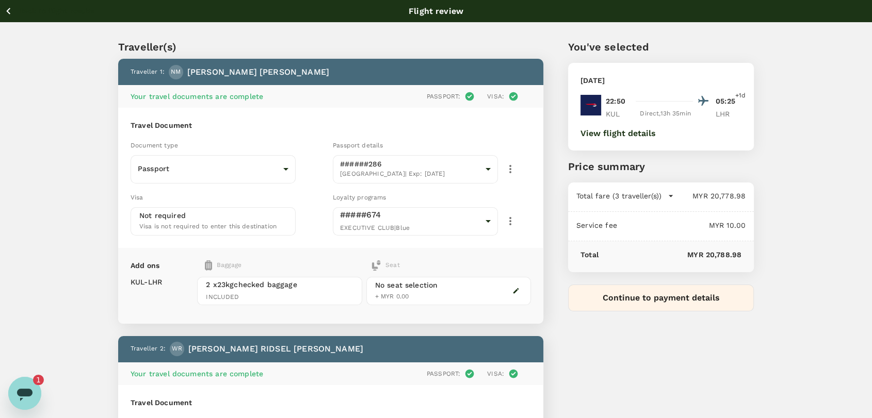
scroll to position [389, 0]
click at [31, 389] on icon "Open messaging window, 1 unread message" at bounding box center [24, 393] width 19 height 19
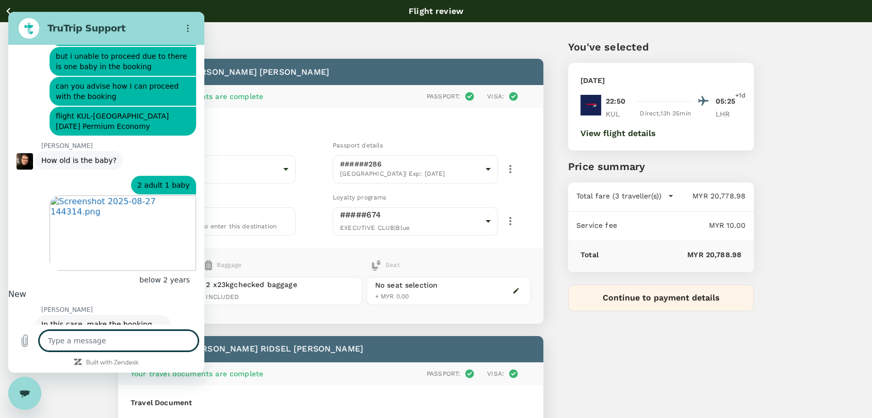
scroll to position [406, 0]
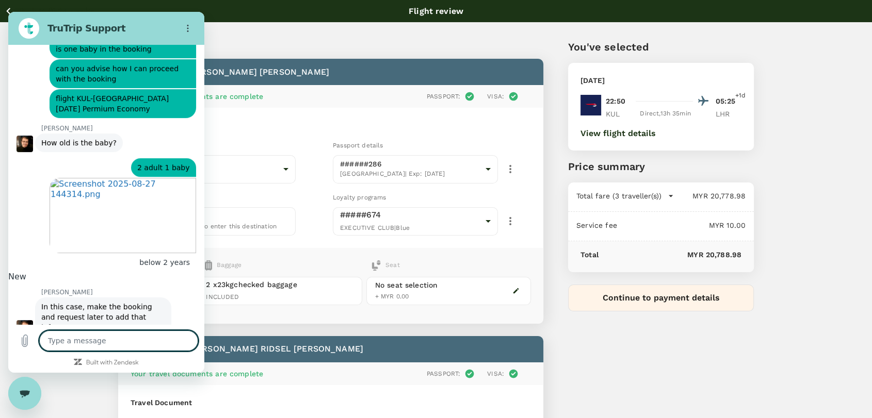
click at [134, 343] on textarea at bounding box center [118, 341] width 159 height 21
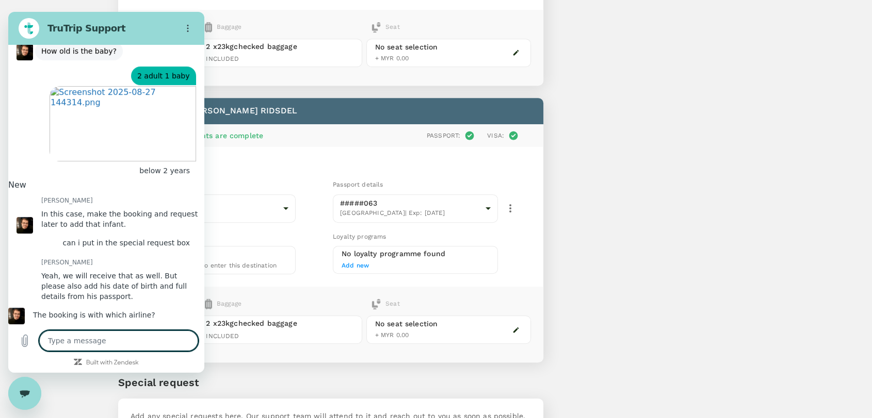
scroll to position [506, 0]
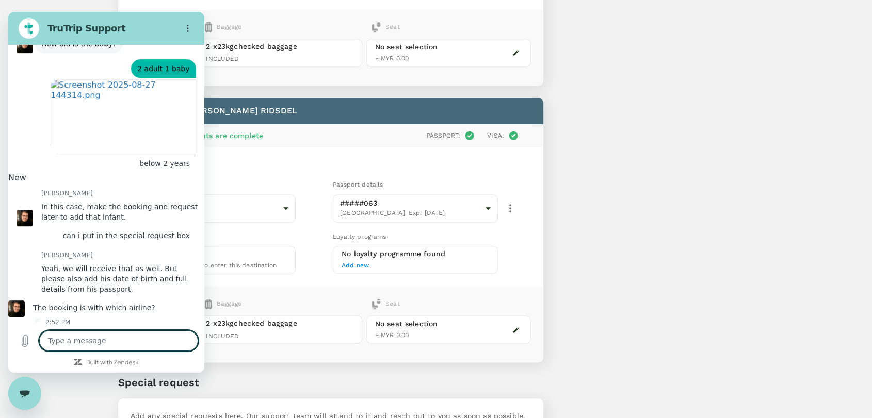
click at [104, 345] on textarea at bounding box center [118, 341] width 159 height 21
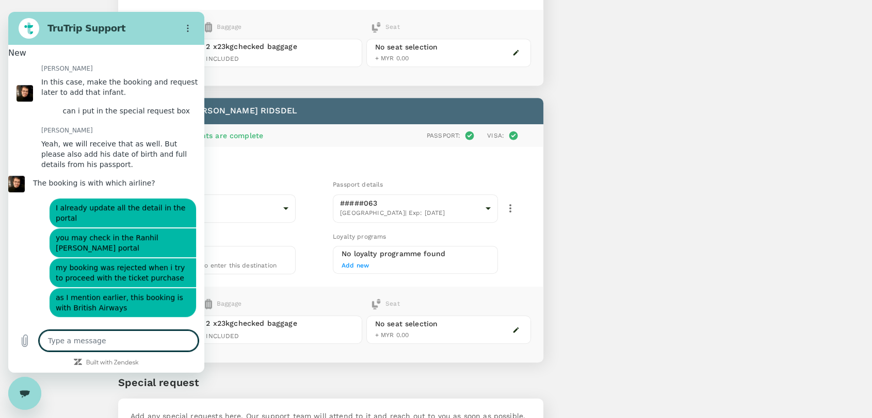
scroll to position [650, 0]
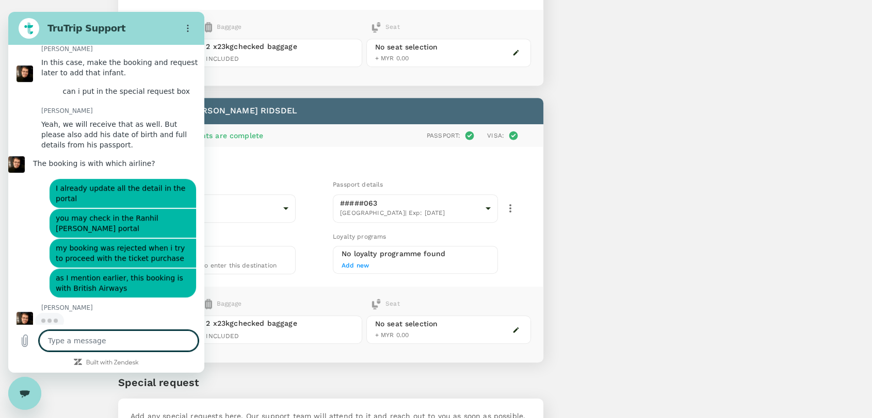
click at [70, 345] on textarea at bounding box center [118, 341] width 159 height 21
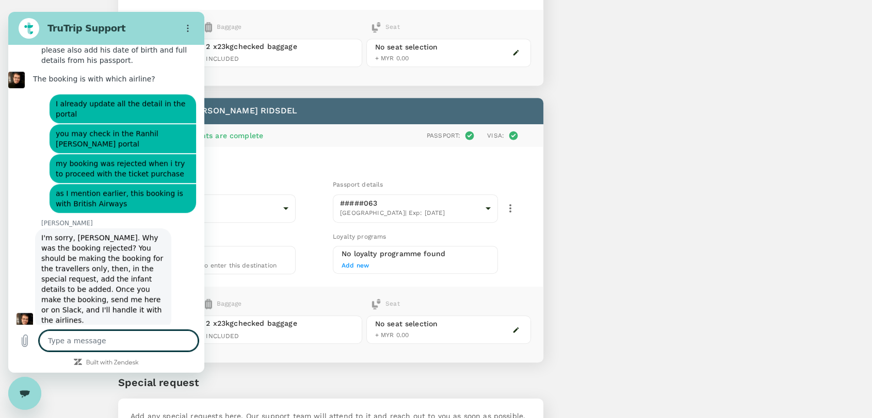
scroll to position [737, 0]
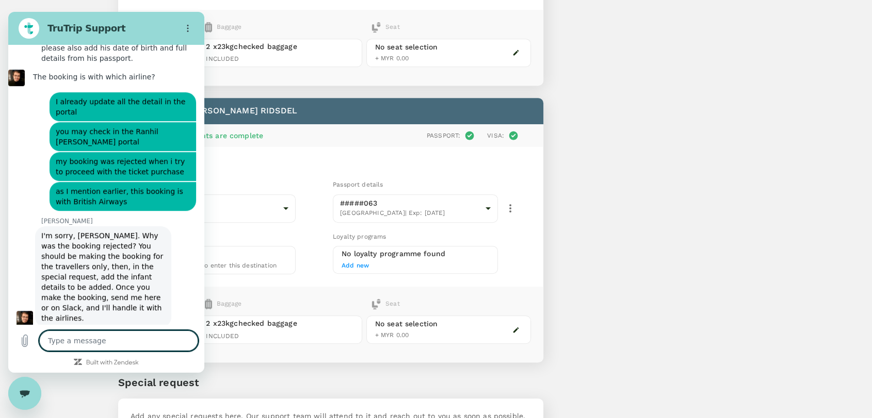
click at [70, 345] on textarea at bounding box center [118, 341] width 159 height 21
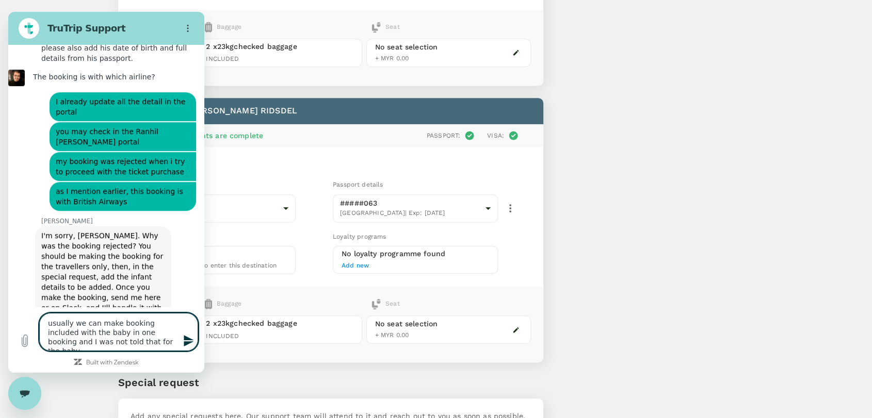
drag, startPoint x: 129, startPoint y: 345, endPoint x: 23, endPoint y: 314, distance: 110.7
click at [23, 314] on div "Type a message usually we can make booking included with the baby in one bookin…" at bounding box center [106, 332] width 196 height 51
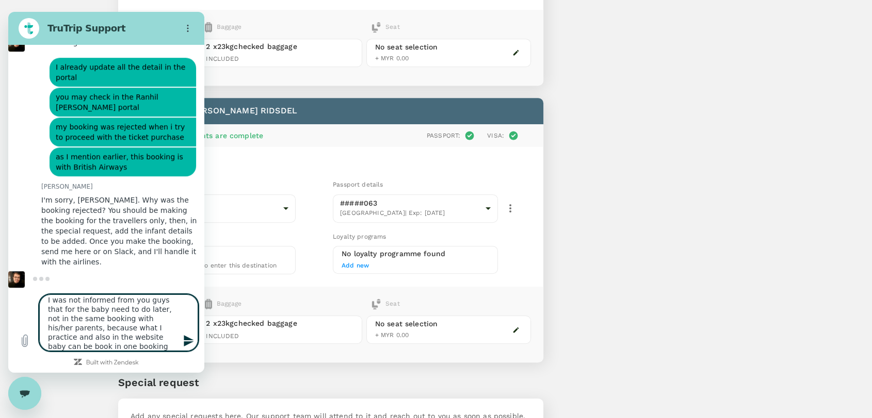
scroll to position [0, 0]
drag, startPoint x: 131, startPoint y: 344, endPoint x: 33, endPoint y: 299, distance: 108.0
click at [33, 299] on div "Type a message I was not informed from you guys that for the baby need to do la…" at bounding box center [106, 322] width 196 height 69
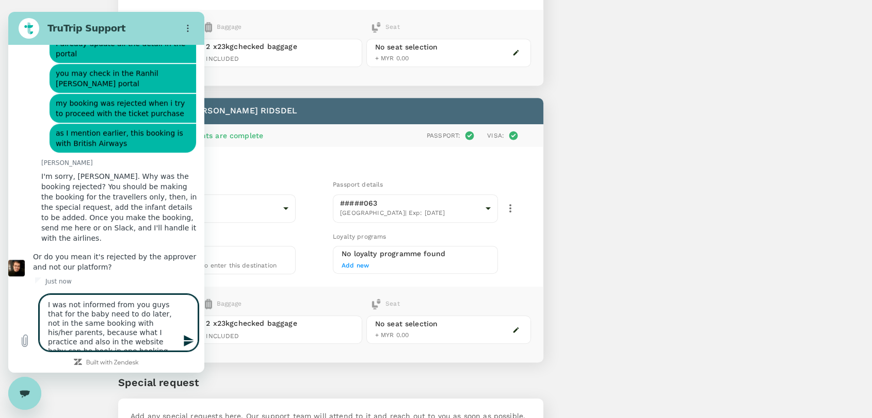
drag, startPoint x: 136, startPoint y: 338, endPoint x: 30, endPoint y: 295, distance: 113.8
click at [30, 295] on div "Type a message I was not informed from you guys that for the baby need to do la…" at bounding box center [106, 322] width 196 height 69
paste textarea "that a baby needs to be booked separately and not together with the parents. Fr…"
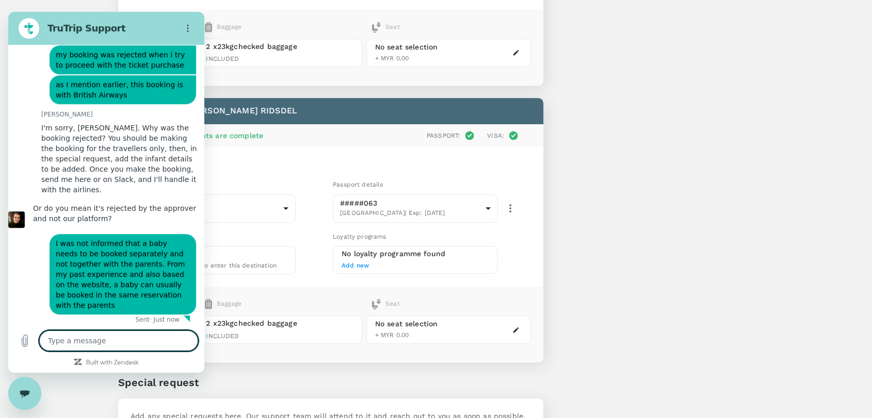
scroll to position [853, 0]
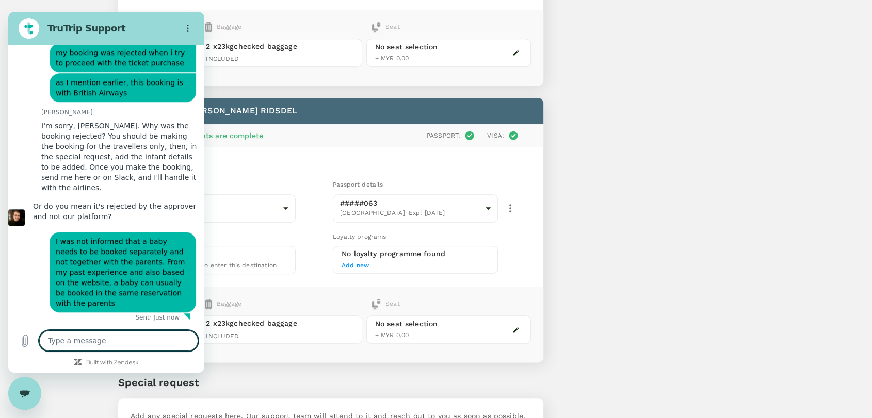
click at [90, 345] on textarea at bounding box center [118, 341] width 159 height 21
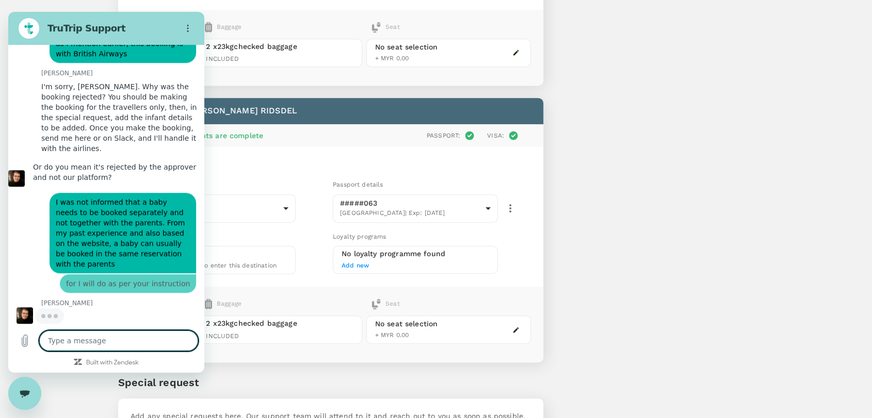
scroll to position [892, 0]
click at [23, 394] on icon "Close messaging window" at bounding box center [24, 393] width 10 height 6
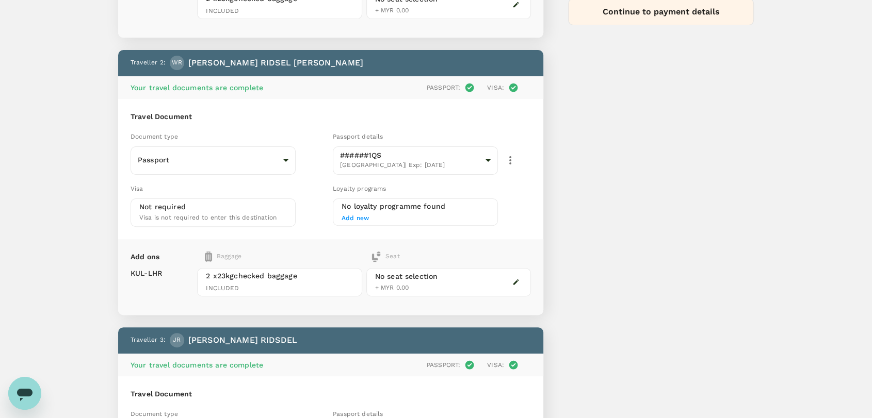
scroll to position [0, 0]
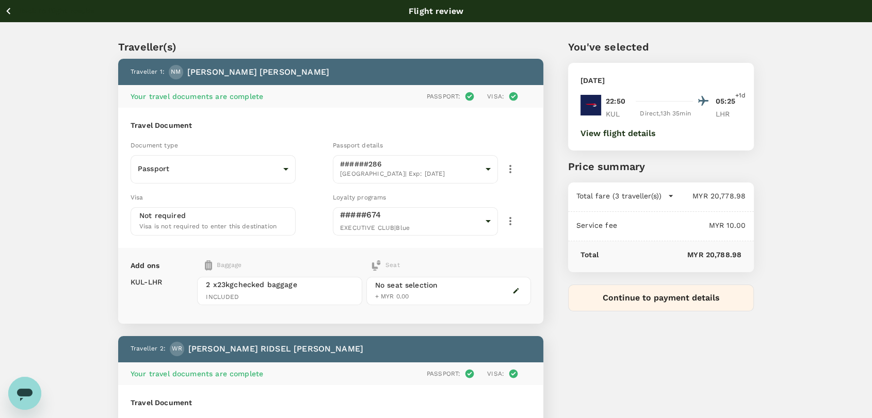
click at [12, 17] on icon "button" at bounding box center [8, 11] width 13 height 13
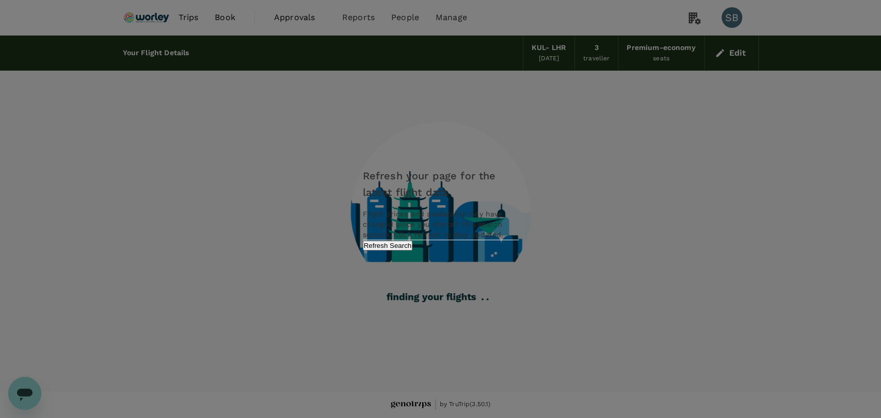
click at [413, 251] on button "Refresh Search" at bounding box center [388, 246] width 50 height 10
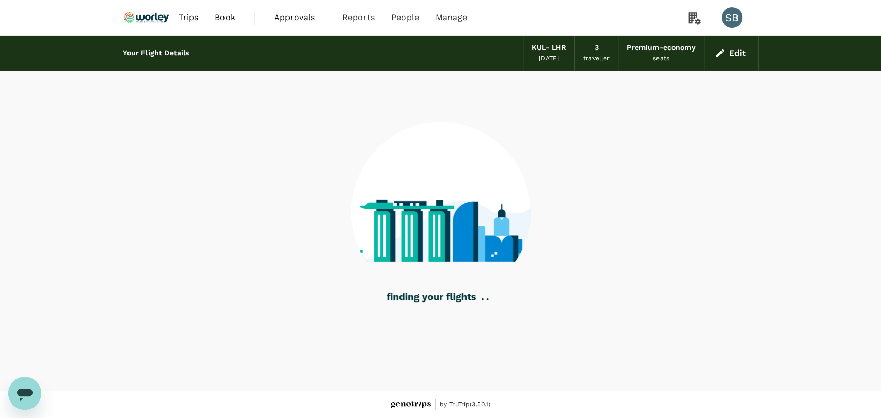
click at [148, 13] on img at bounding box center [146, 17] width 47 height 23
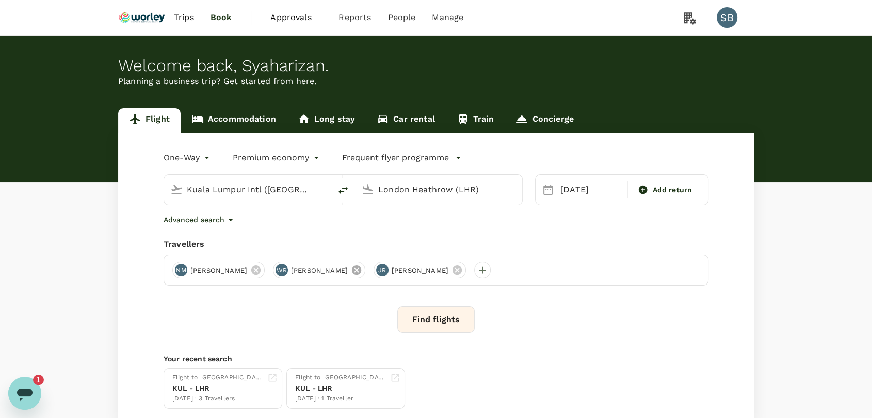
click at [361, 272] on icon at bounding box center [356, 270] width 9 height 9
click at [553, 282] on div "NM [PERSON_NAME] [PERSON_NAME]" at bounding box center [436, 270] width 545 height 31
click at [455, 312] on button "Find flights" at bounding box center [435, 319] width 77 height 27
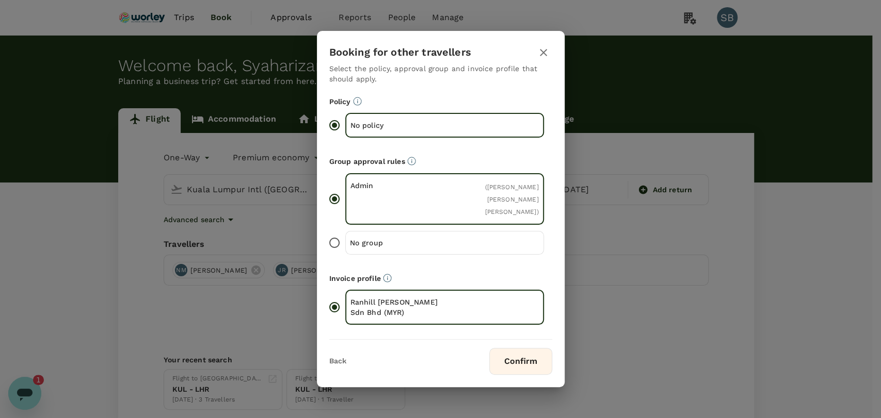
click at [512, 366] on button "Confirm" at bounding box center [520, 361] width 63 height 27
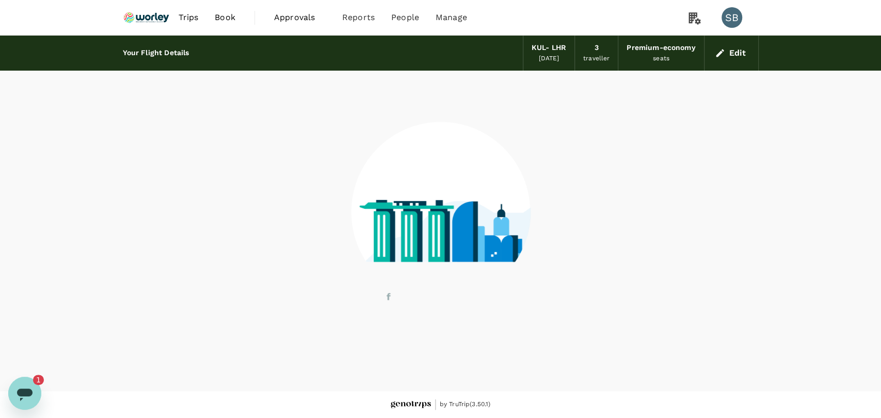
click at [31, 388] on icon "Open messaging window, 1 unread message" at bounding box center [24, 393] width 19 height 19
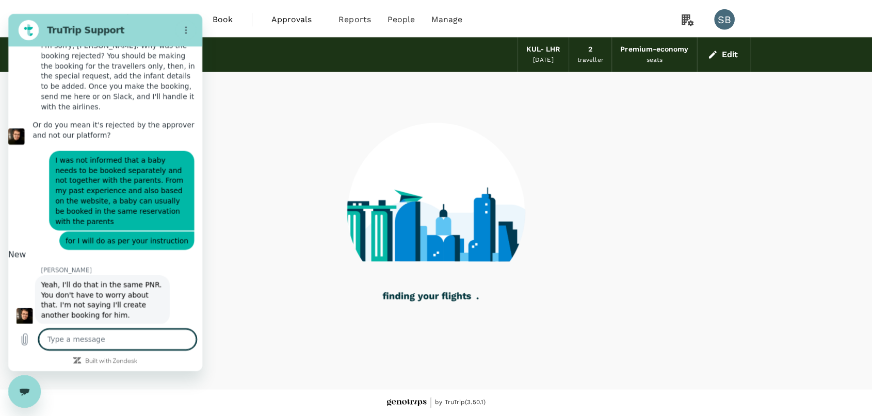
scroll to position [938, 0]
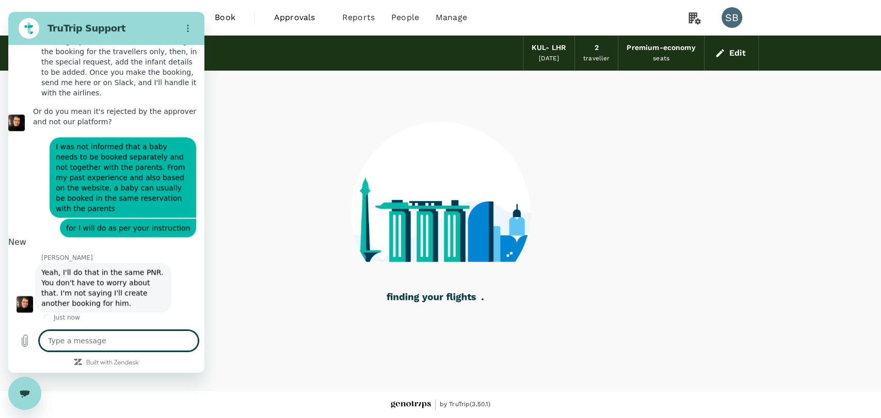
click at [122, 341] on textarea at bounding box center [118, 341] width 159 height 21
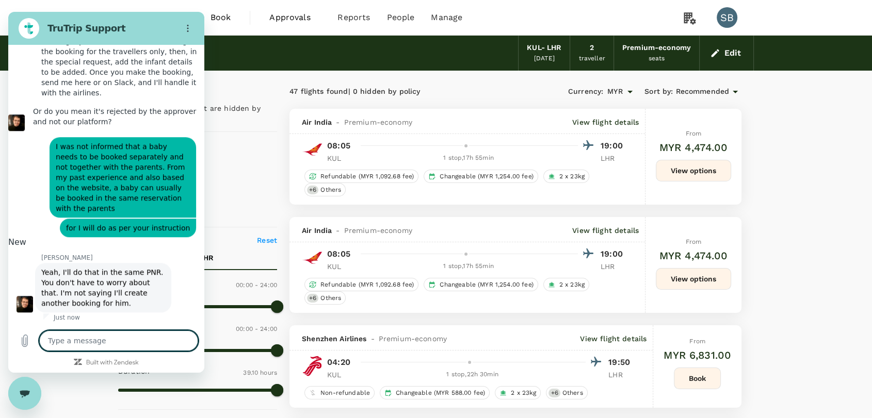
drag, startPoint x: 57, startPoint y: 763, endPoint x: 40, endPoint y: 396, distance: 368.2
click at [31, 394] on div "Close messaging window" at bounding box center [24, 393] width 31 height 31
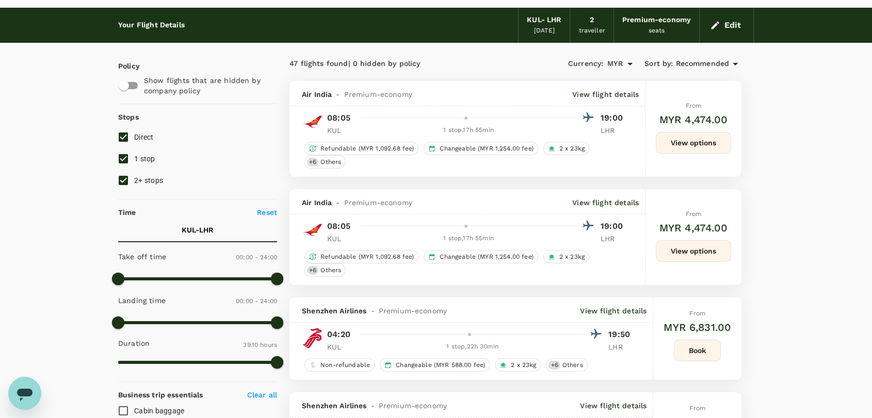
scroll to position [0, 0]
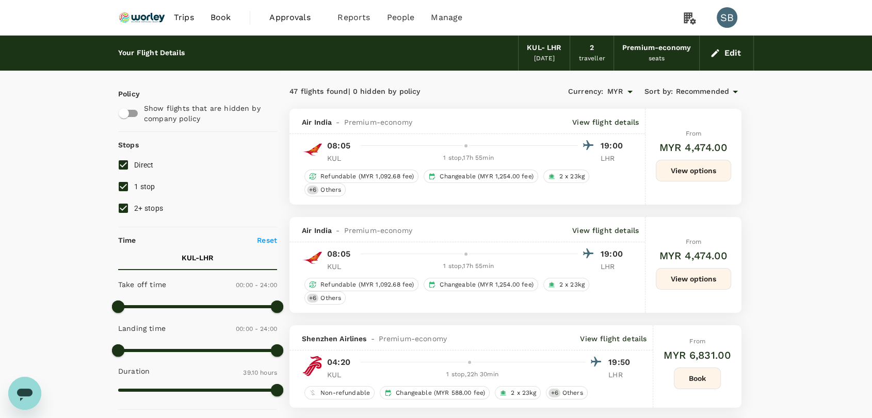
click at [137, 12] on img at bounding box center [141, 17] width 47 height 23
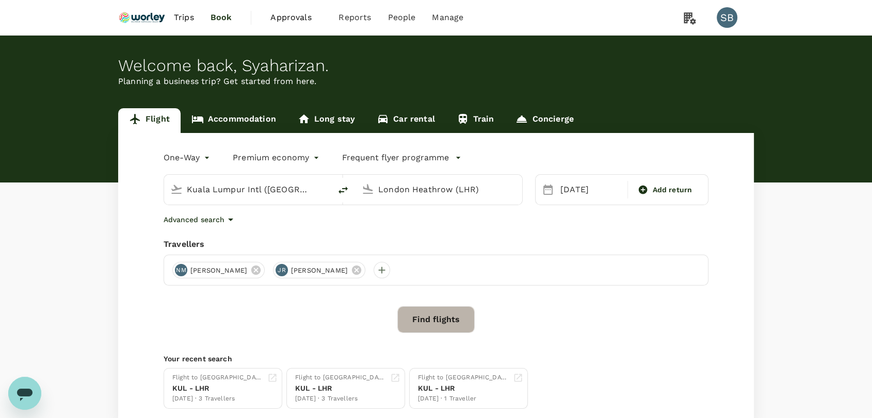
click at [444, 316] on button "Find flights" at bounding box center [435, 319] width 77 height 27
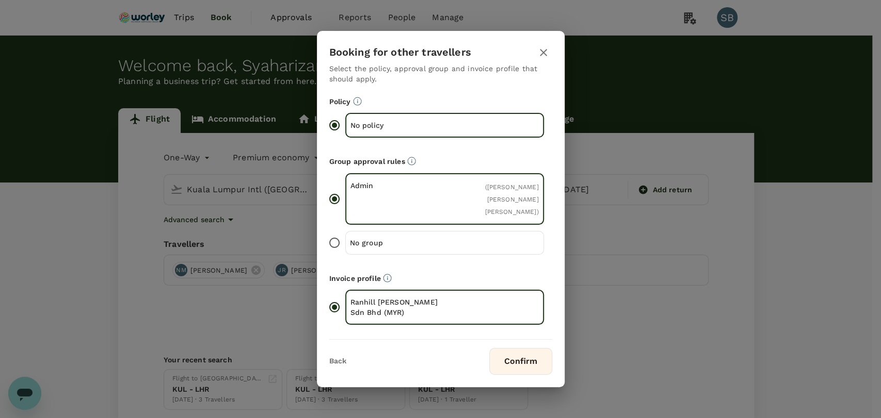
click at [541, 364] on button "Confirm" at bounding box center [520, 361] width 63 height 27
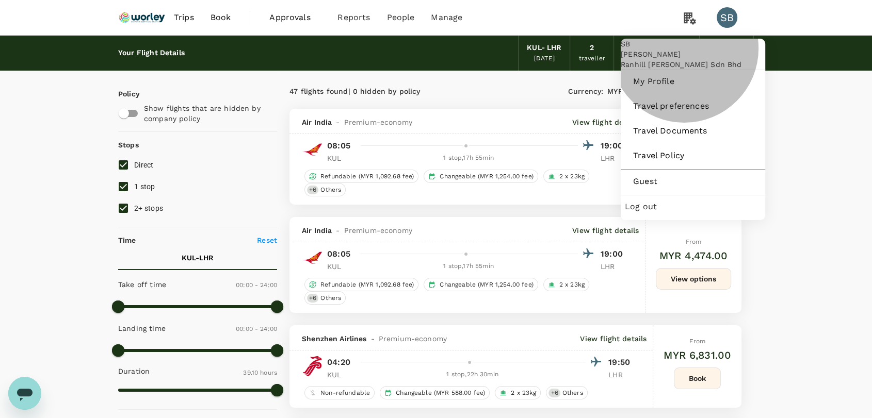
click at [688, 213] on span "Log out" at bounding box center [693, 207] width 136 height 12
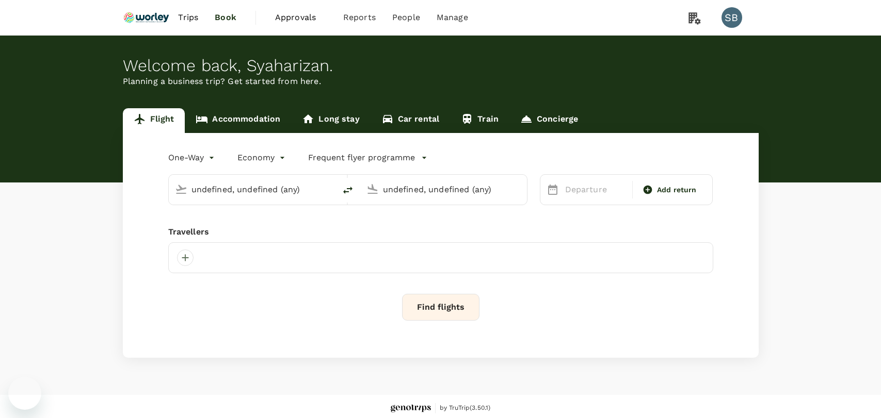
type input "premium-economy"
type input "Kuala Lumpur Intl ([GEOGRAPHIC_DATA])"
type input "London Heathrow (LHR)"
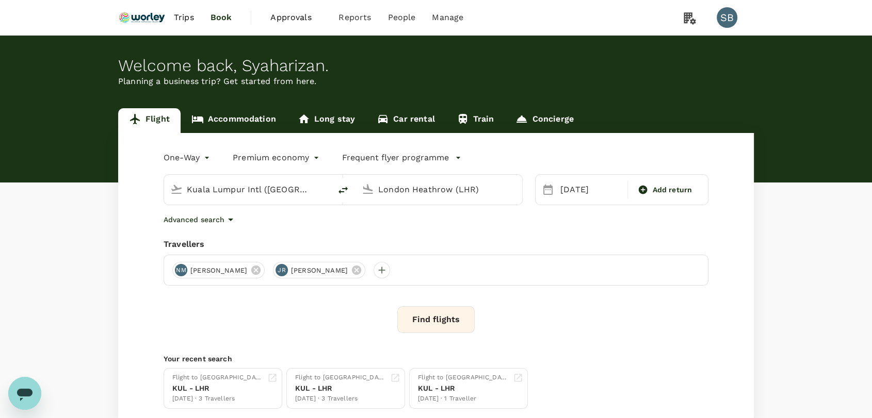
click at [426, 329] on button "Find flights" at bounding box center [435, 319] width 77 height 27
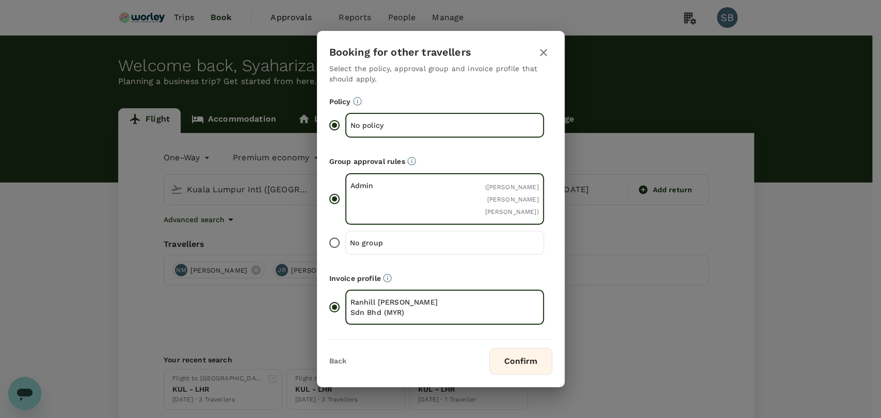
click at [507, 371] on button "Confirm" at bounding box center [520, 361] width 63 height 27
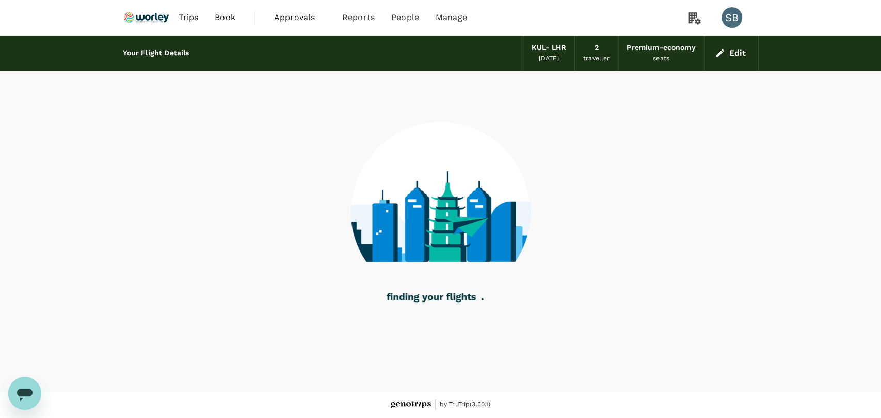
click at [29, 390] on icon "Open messaging window" at bounding box center [24, 395] width 15 height 12
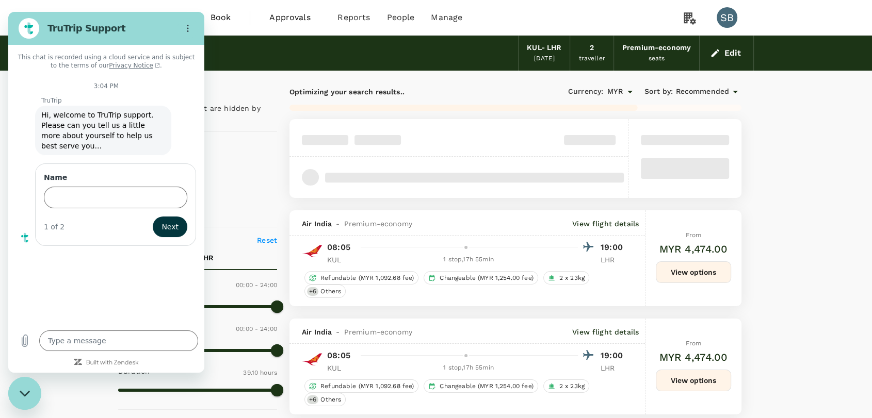
click at [22, 398] on div "Close messaging window" at bounding box center [24, 393] width 31 height 31
type textarea "x"
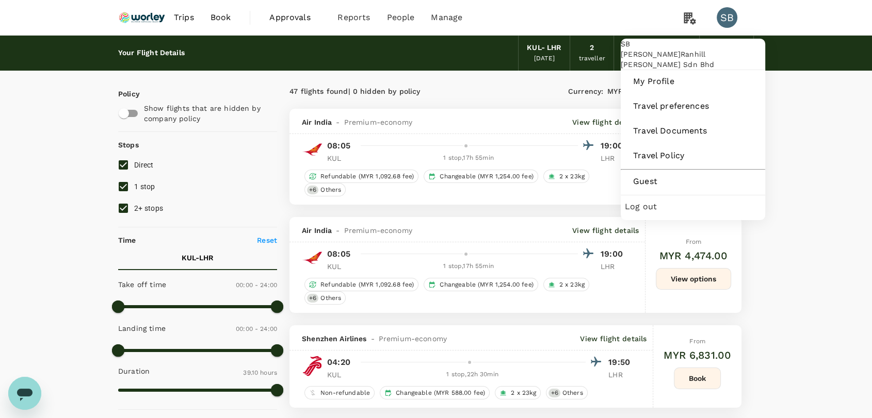
click at [693, 213] on span "Log out" at bounding box center [693, 207] width 136 height 12
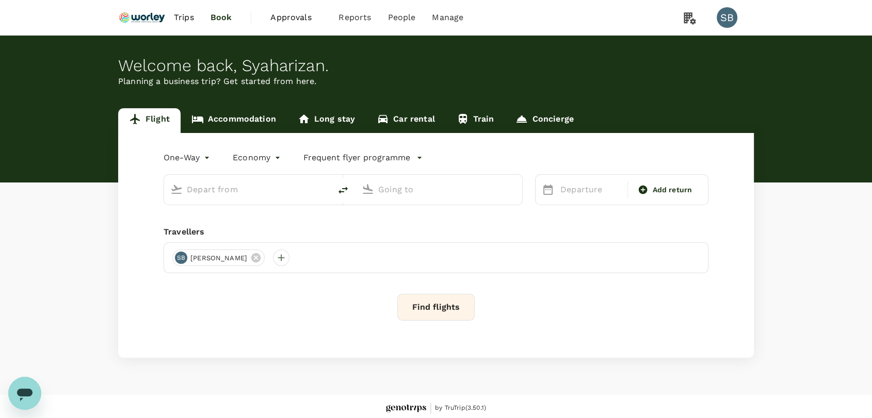
type input "premium-economy"
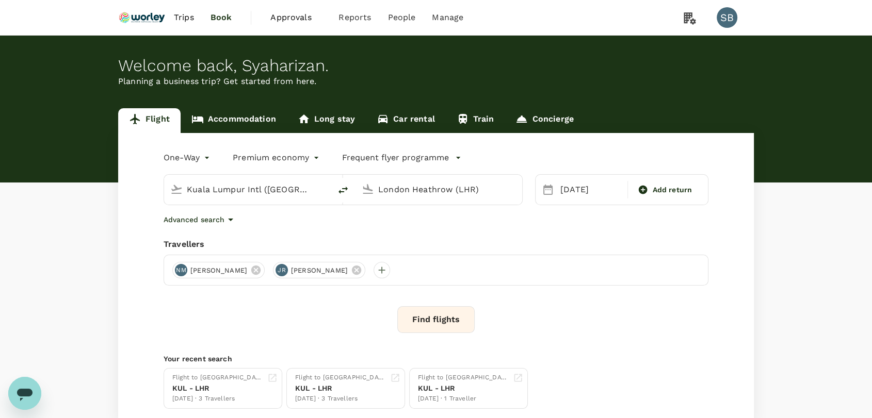
type input "Kuala Lumpur Intl ([GEOGRAPHIC_DATA])"
type input "London Heathrow (LHR)"
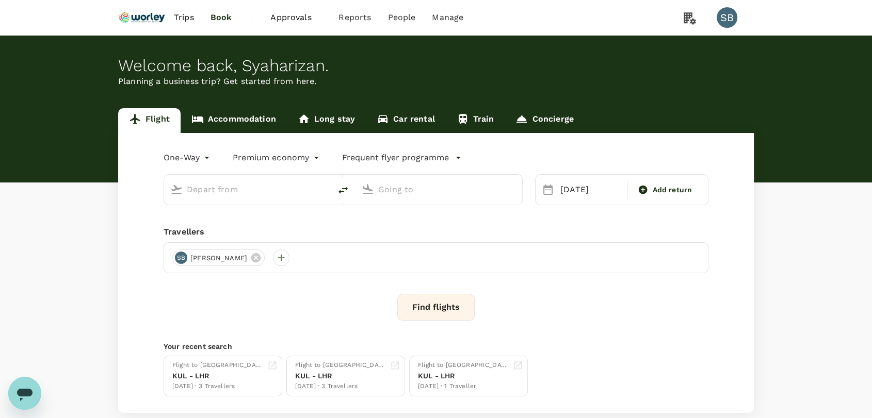
type input "Kuala Lumpur Intl ([GEOGRAPHIC_DATA])"
type input "London Heathrow (LHR)"
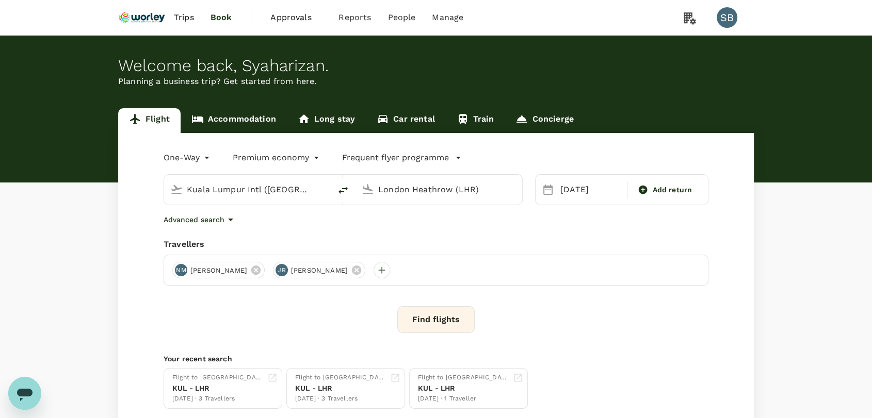
click at [446, 317] on button "Find flights" at bounding box center [435, 319] width 77 height 27
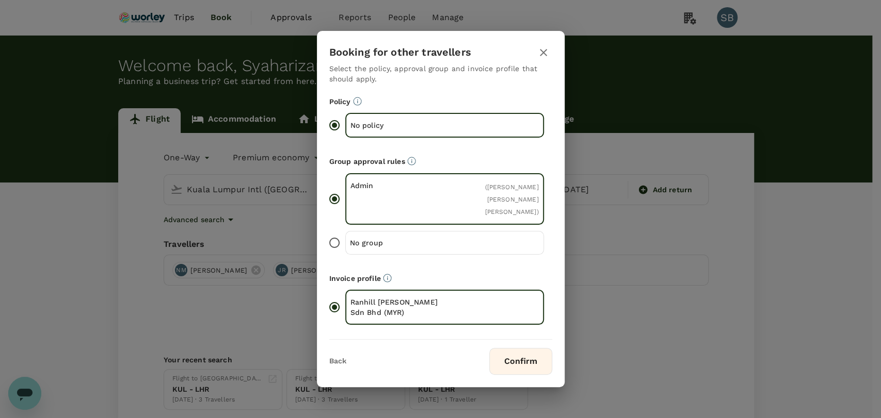
click at [532, 374] on button "Confirm" at bounding box center [520, 361] width 63 height 27
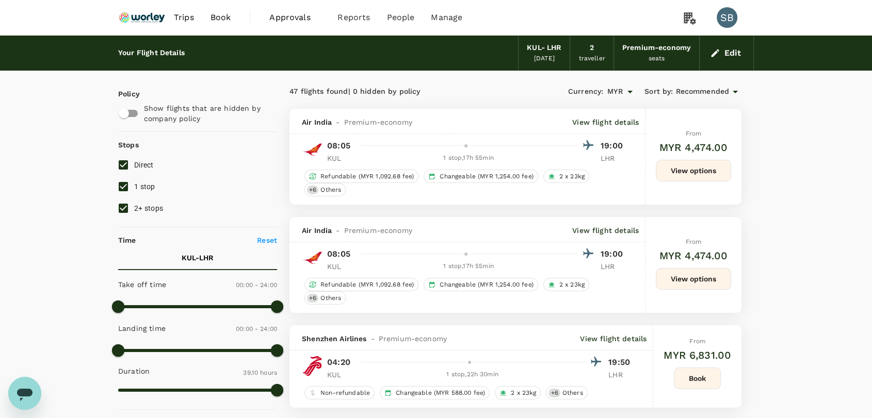
click at [143, 17] on img at bounding box center [141, 17] width 47 height 23
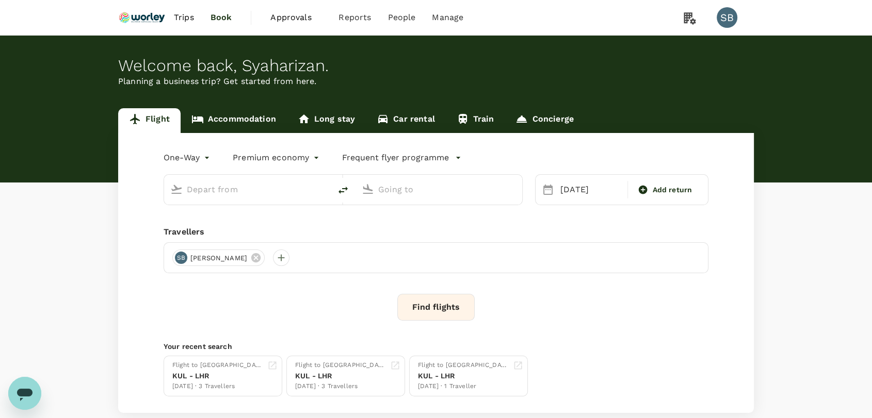
type input "Kuala Lumpur Intl ([GEOGRAPHIC_DATA])"
type input "London Heathrow (LHR)"
type input "Kuala Lumpur Intl ([GEOGRAPHIC_DATA])"
type input "London Heathrow (LHR)"
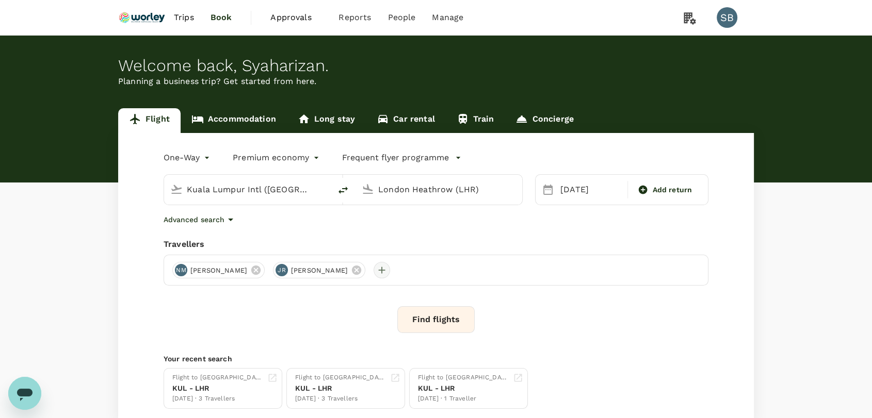
click at [390, 271] on div at bounding box center [381, 270] width 17 height 17
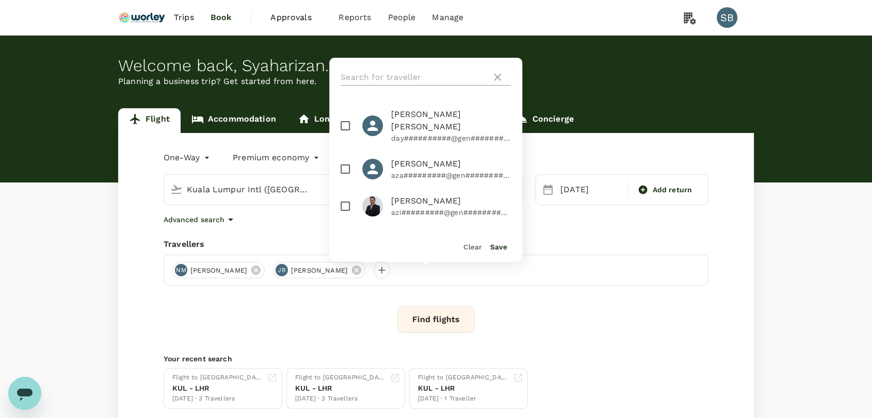
click at [377, 75] on input "text" at bounding box center [413, 77] width 146 height 17
type input "w"
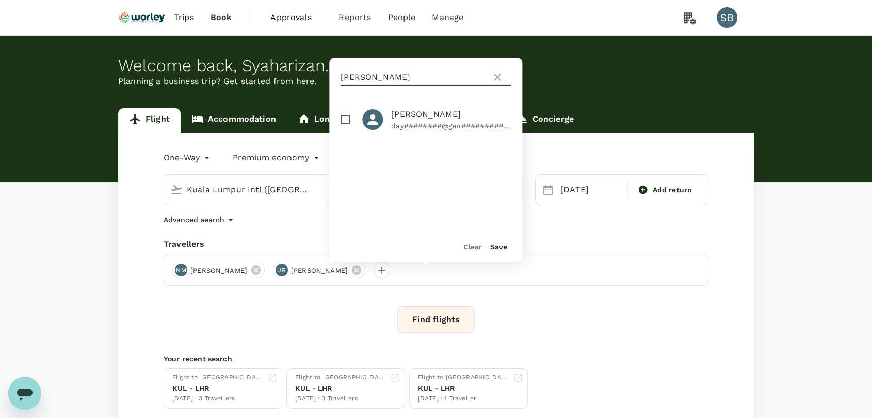
type input "moir"
drag, startPoint x: 343, startPoint y: 122, endPoint x: 362, endPoint y: 143, distance: 28.5
click at [343, 122] on input "checkbox" at bounding box center [345, 120] width 22 height 22
checkbox input "true"
click at [494, 248] on button "Save" at bounding box center [498, 247] width 17 height 8
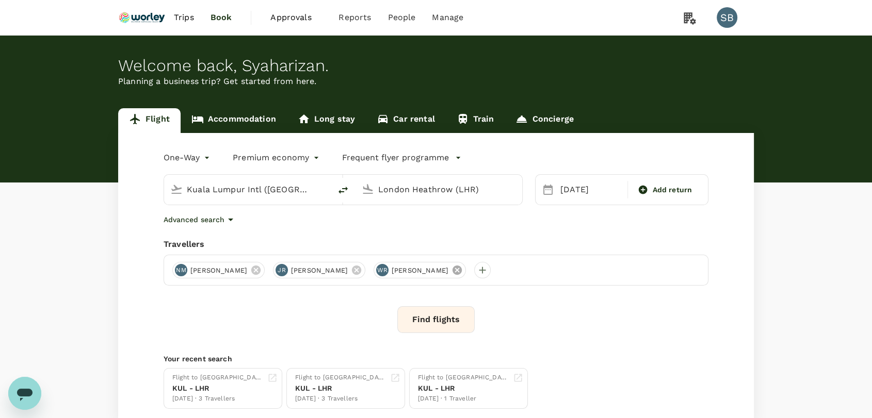
click at [463, 266] on icon at bounding box center [456, 270] width 11 height 11
click at [153, 15] on img at bounding box center [141, 17] width 47 height 23
click at [423, 328] on button "Find flights" at bounding box center [435, 319] width 77 height 27
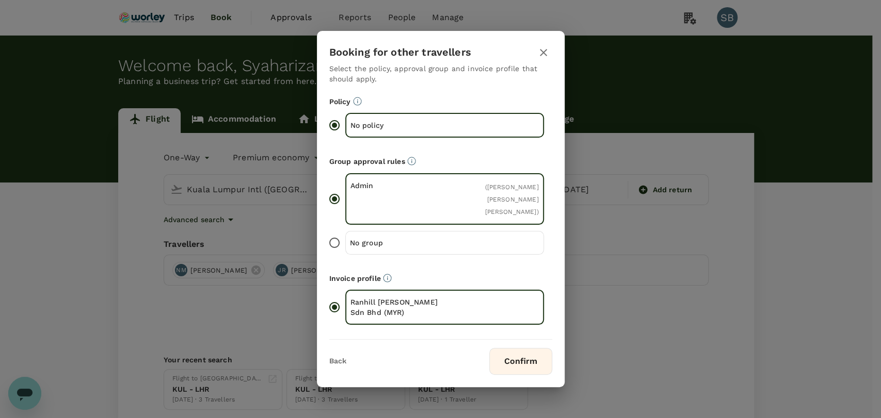
click at [498, 364] on button "Confirm" at bounding box center [520, 361] width 63 height 27
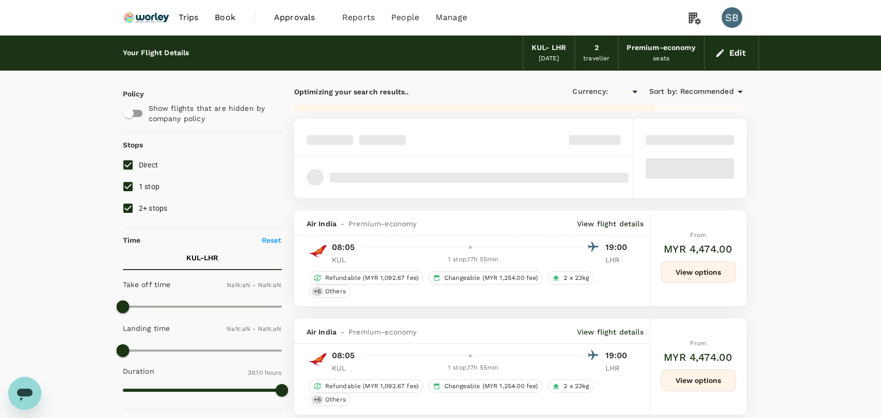
type input "MYR"
type input "1440"
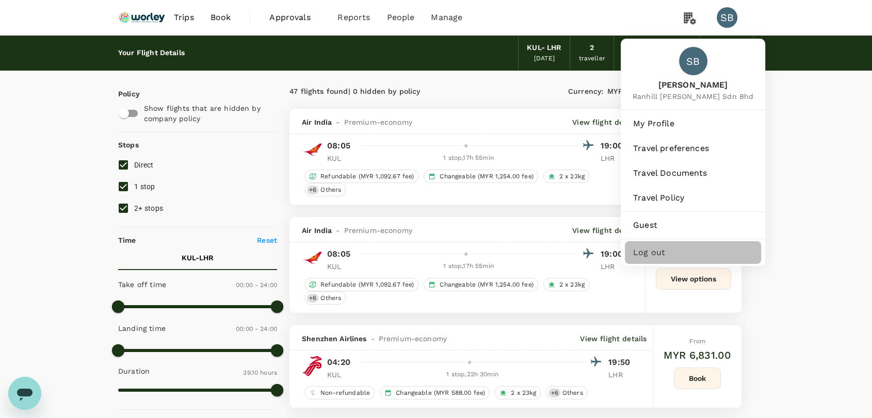
click at [698, 249] on span "Log out" at bounding box center [693, 253] width 120 height 12
